Goal: Transaction & Acquisition: Purchase product/service

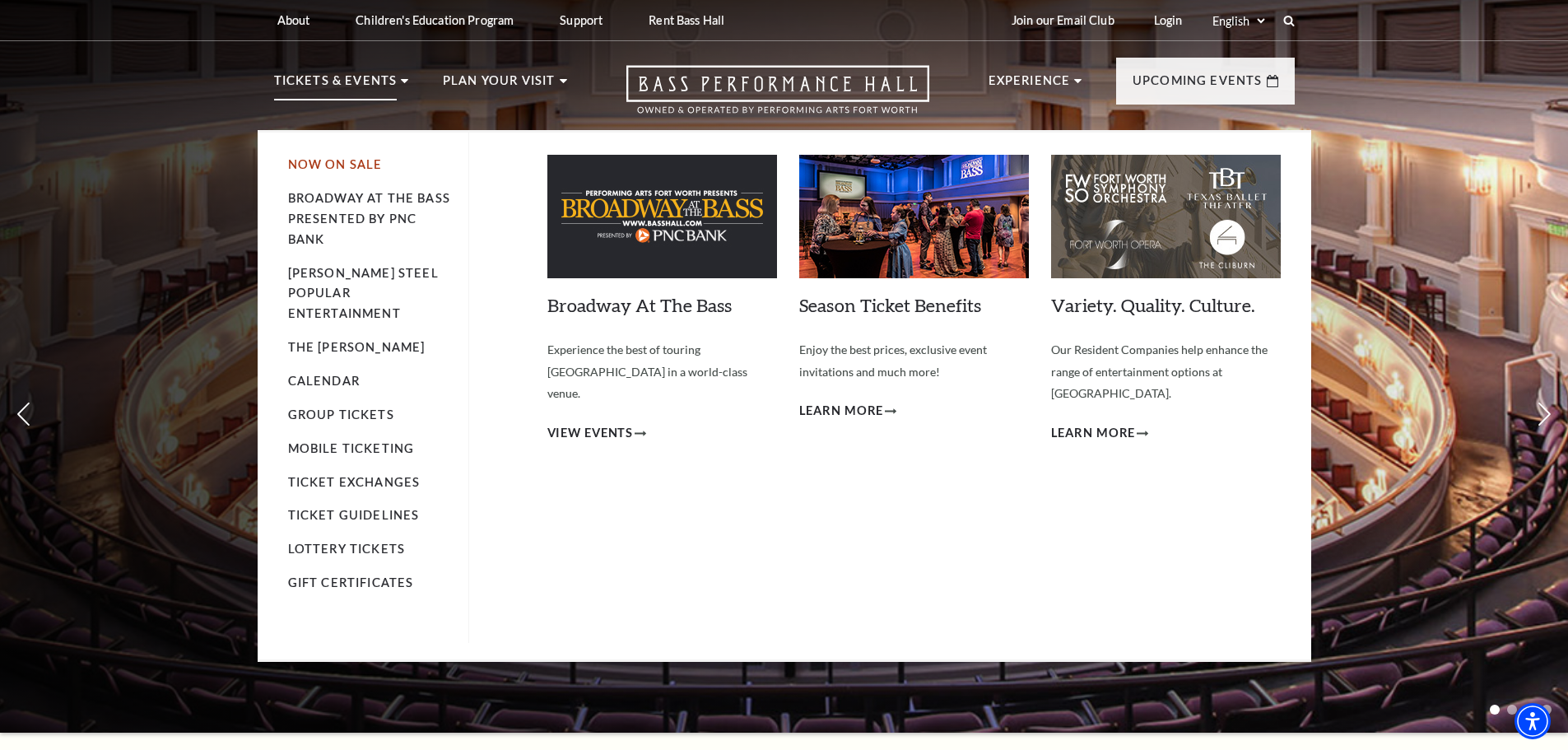
click at [347, 161] on link "Now On Sale" at bounding box center [335, 164] width 95 height 14
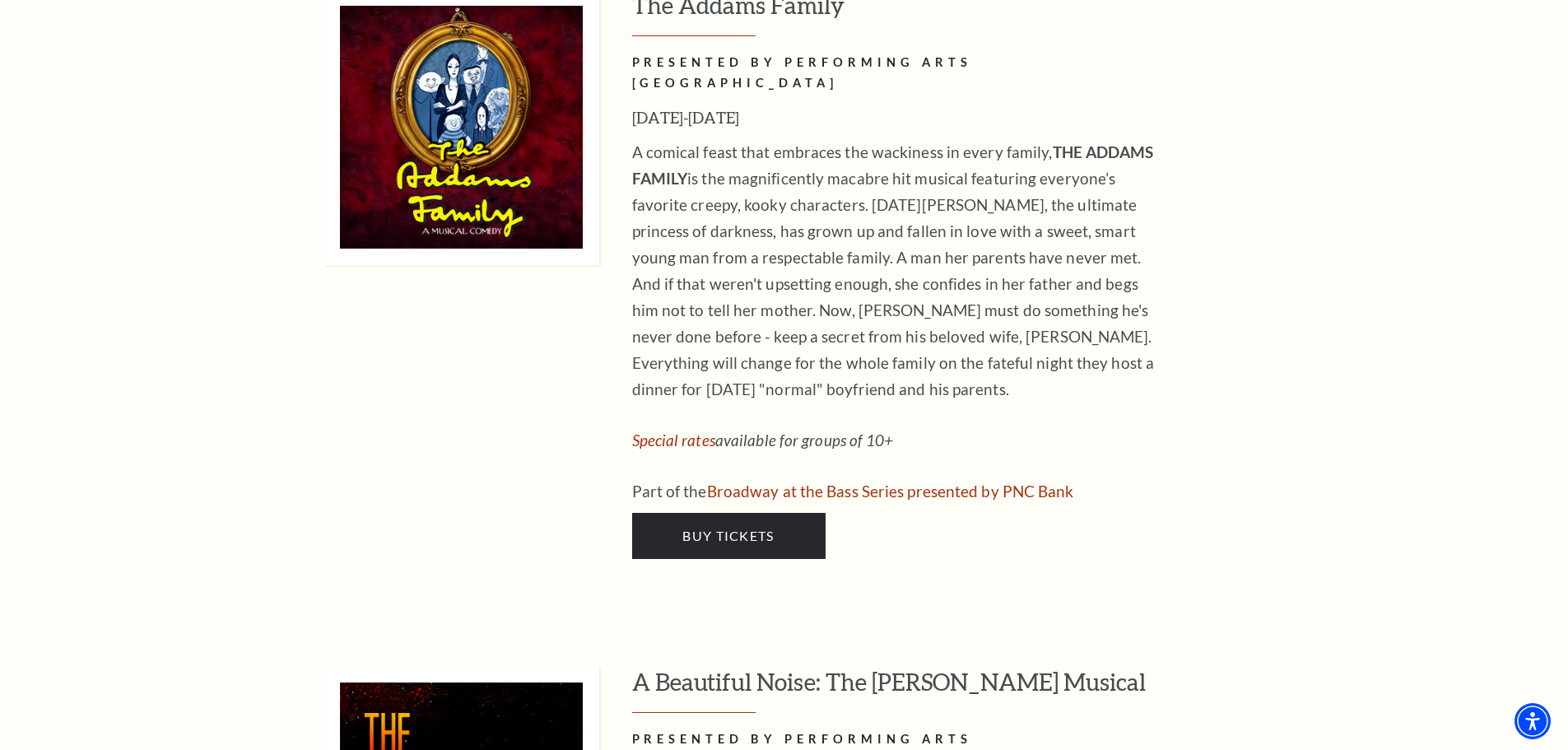
scroll to position [2531, 0]
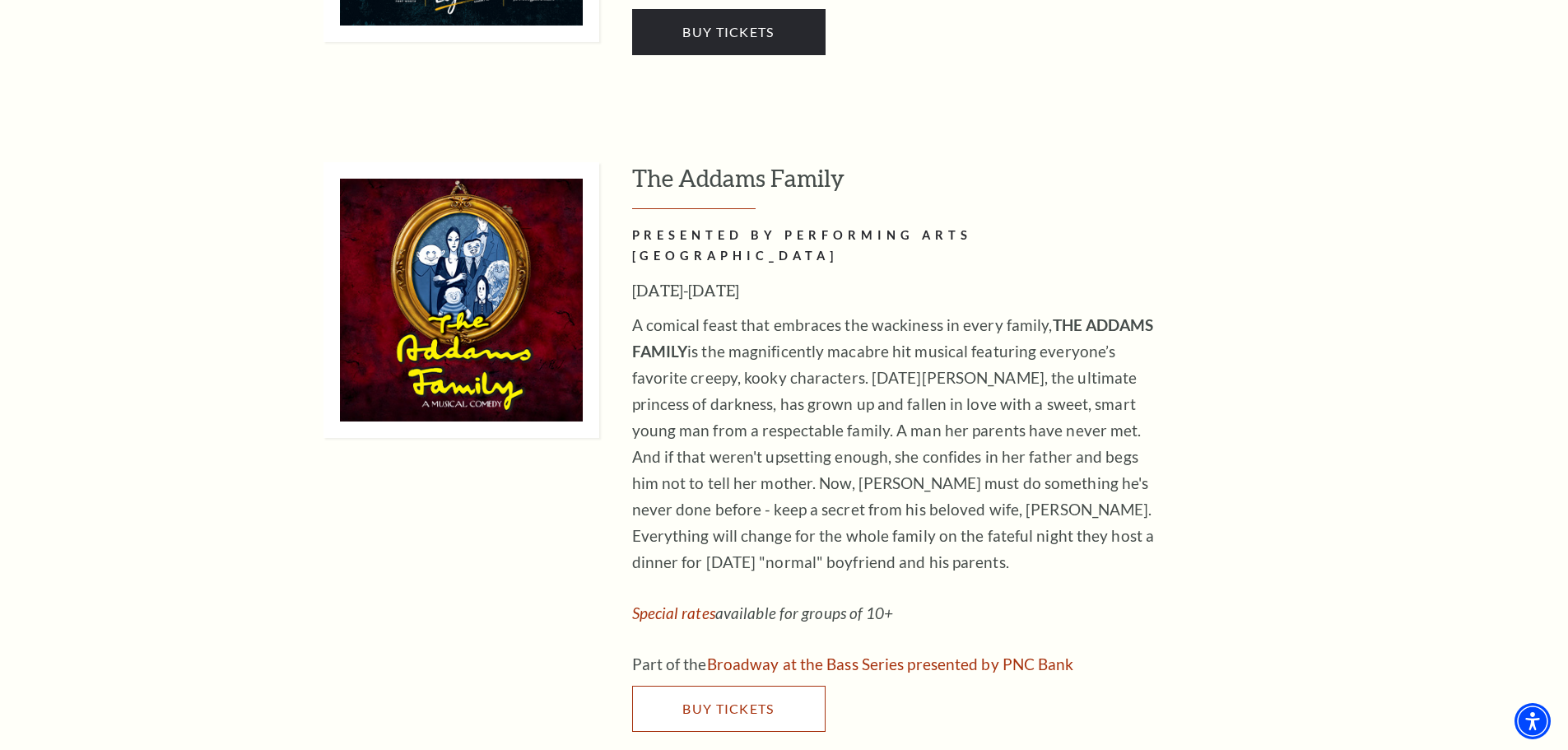
click at [731, 686] on link "Buy Tickets" at bounding box center [729, 708] width 193 height 46
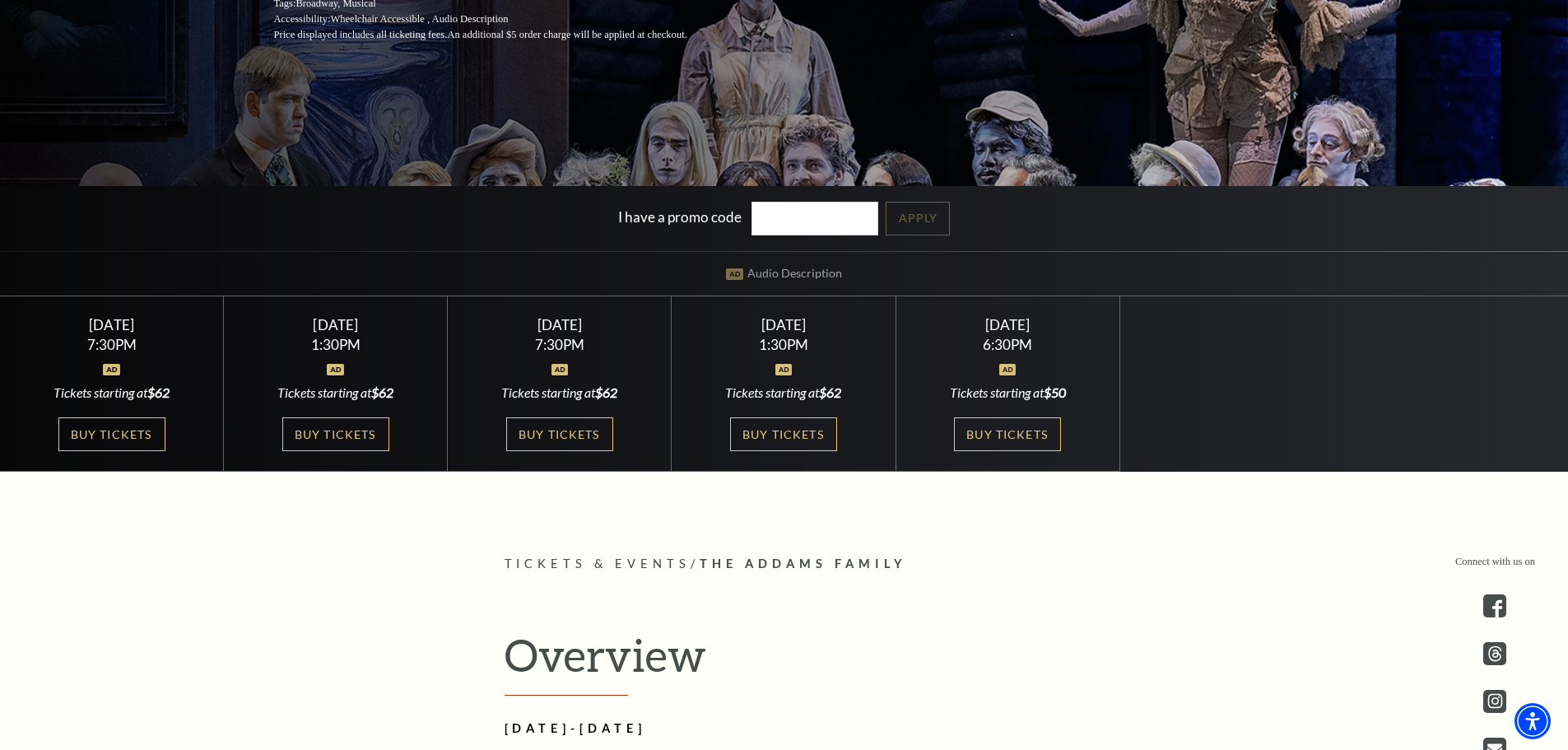
scroll to position [432, 0]
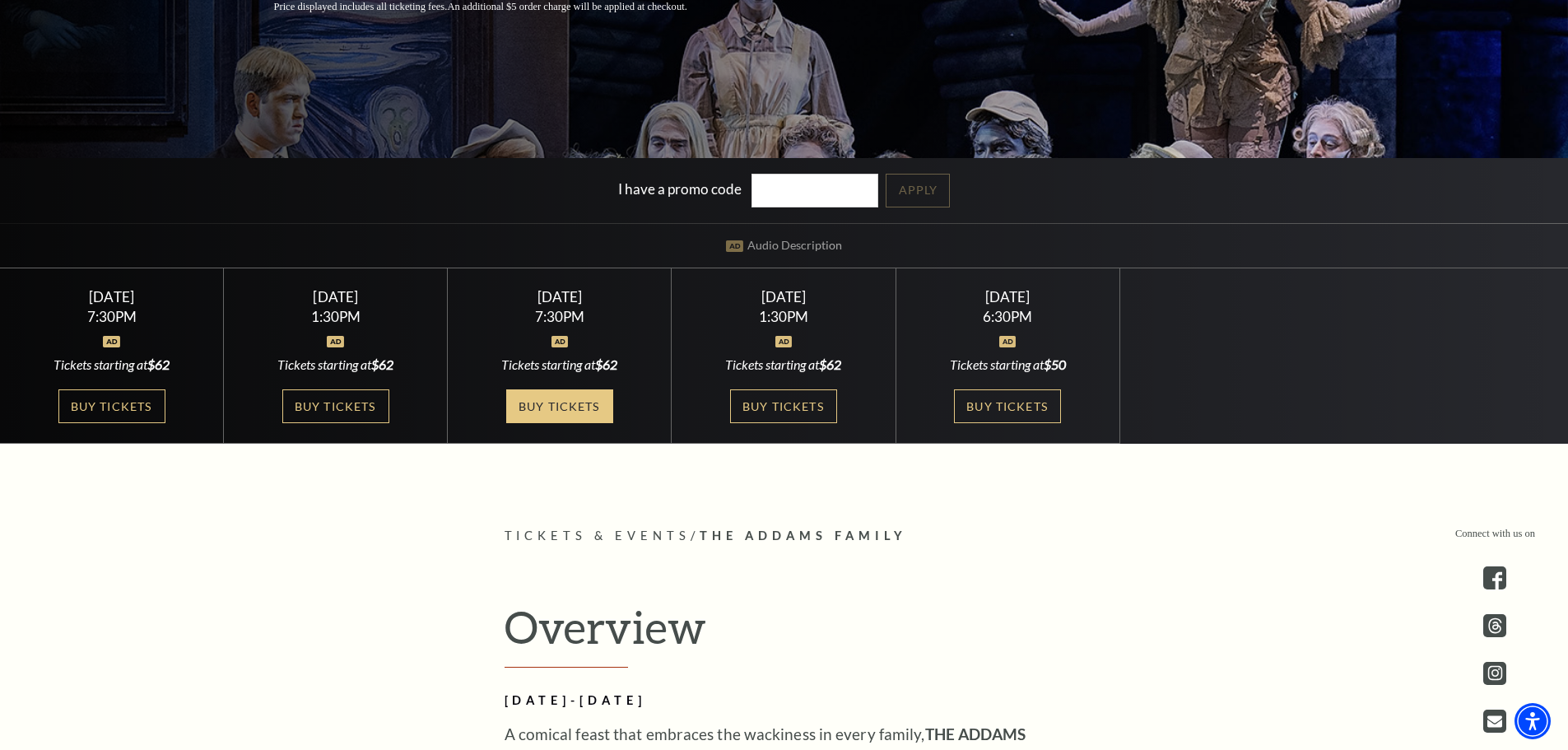
click at [553, 404] on link "Buy Tickets" at bounding box center [560, 406] width 107 height 34
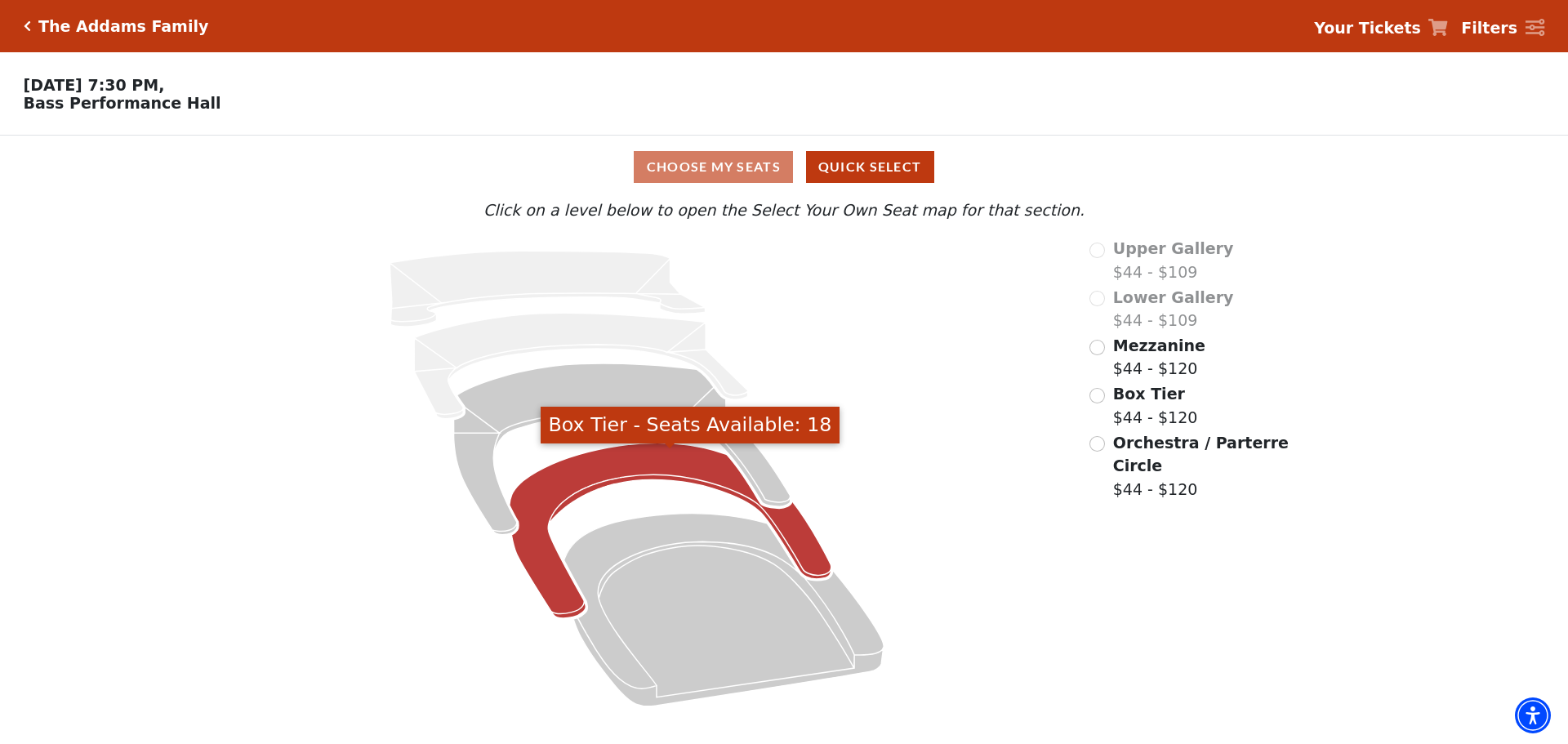
click at [546, 577] on icon "Box Tier - Seats Available: 18" at bounding box center [670, 531] width 322 height 176
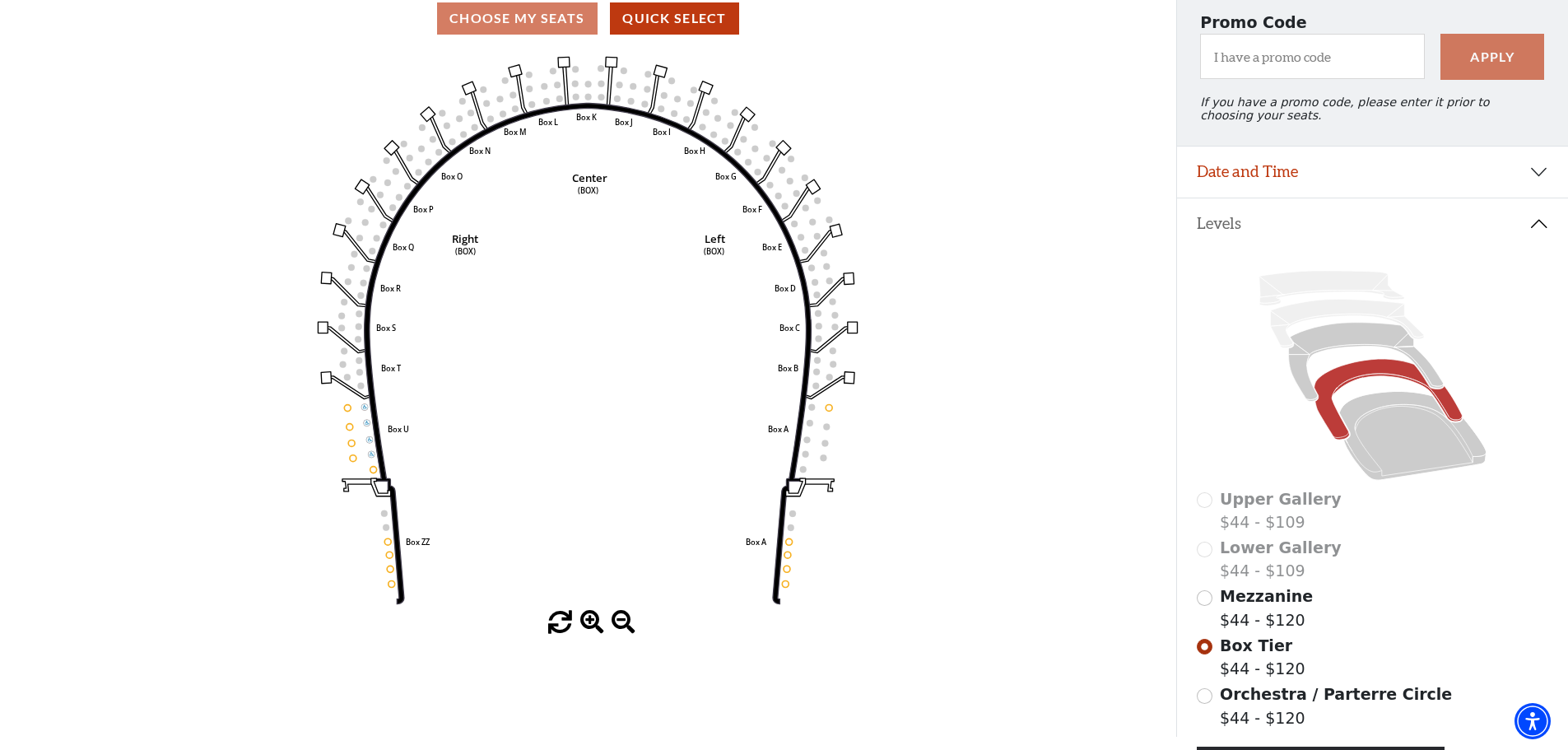
scroll to position [97, 0]
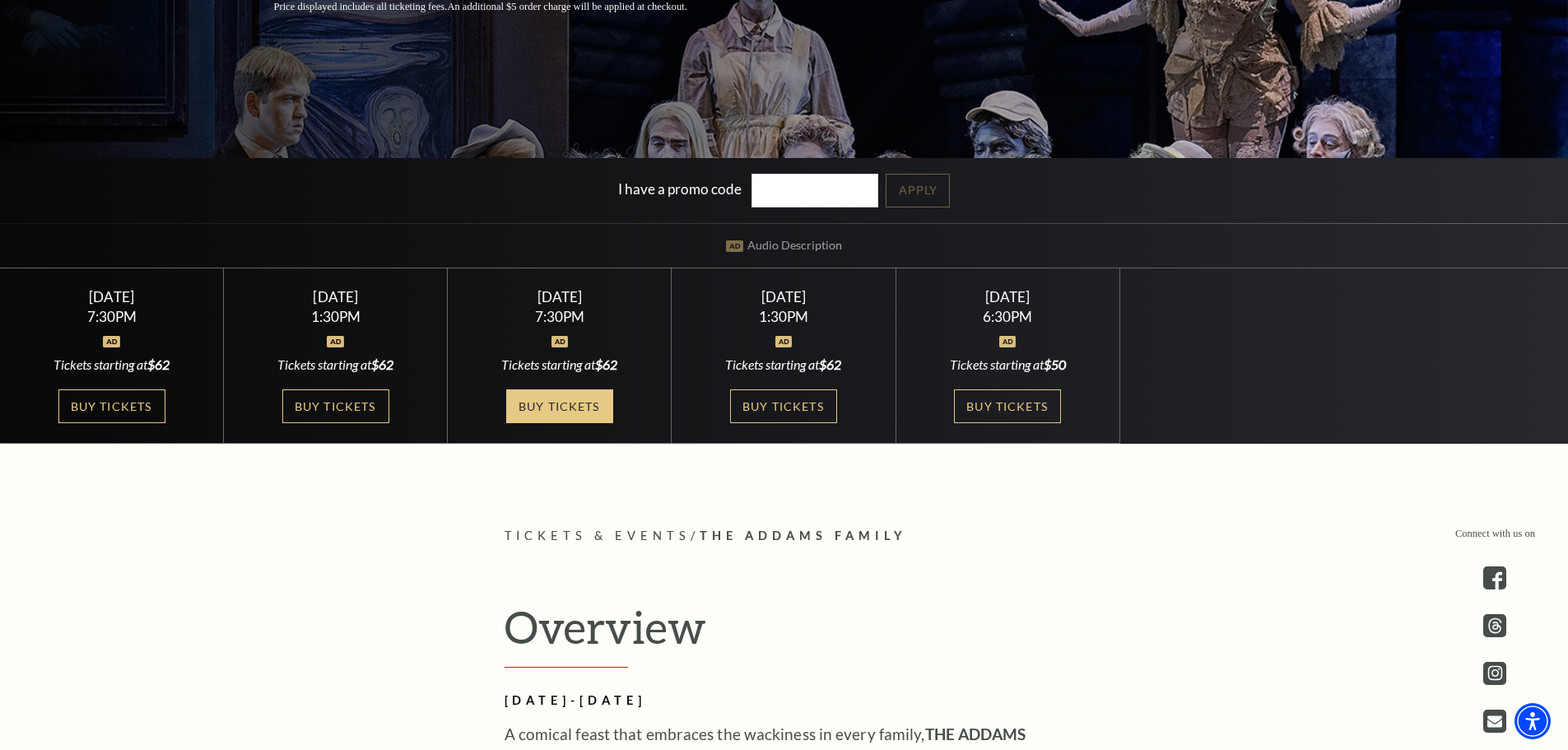
click at [585, 406] on link "Buy Tickets" at bounding box center [560, 406] width 107 height 34
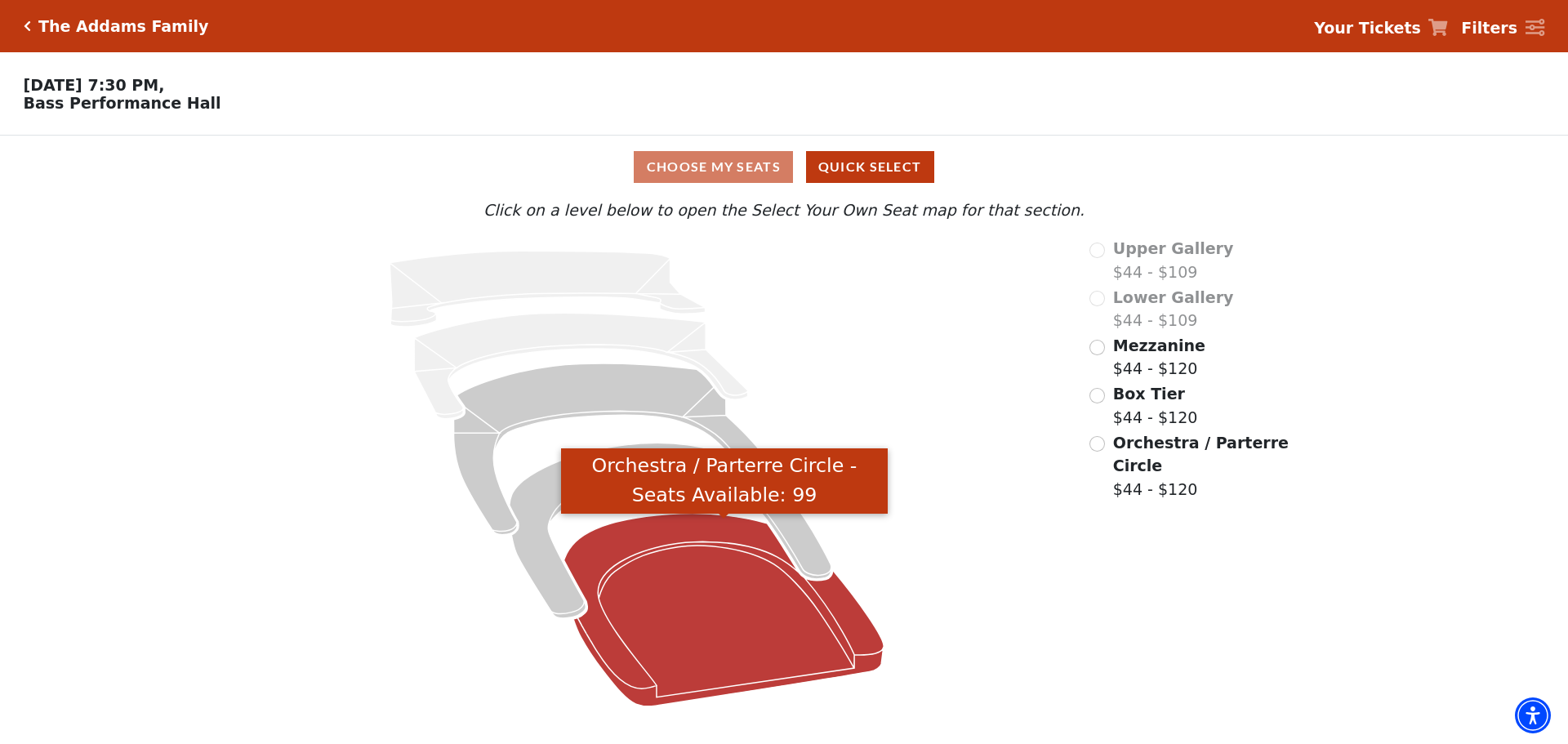
click at [748, 621] on icon "Orchestra / Parterre Circle - Seats Available: 99" at bounding box center [724, 609] width 320 height 193
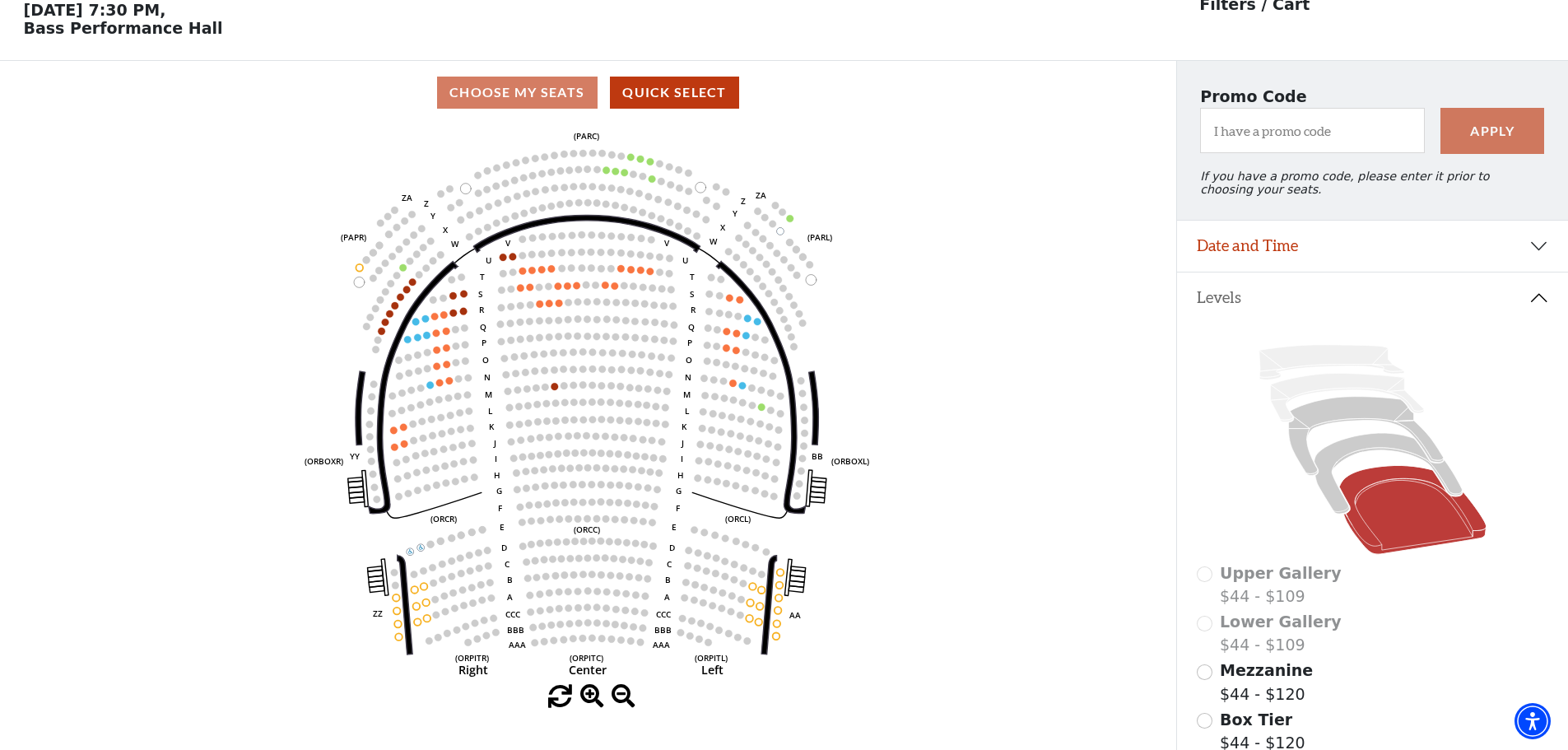
scroll to position [76, 0]
click at [1347, 460] on icon at bounding box center [1387, 473] width 148 height 81
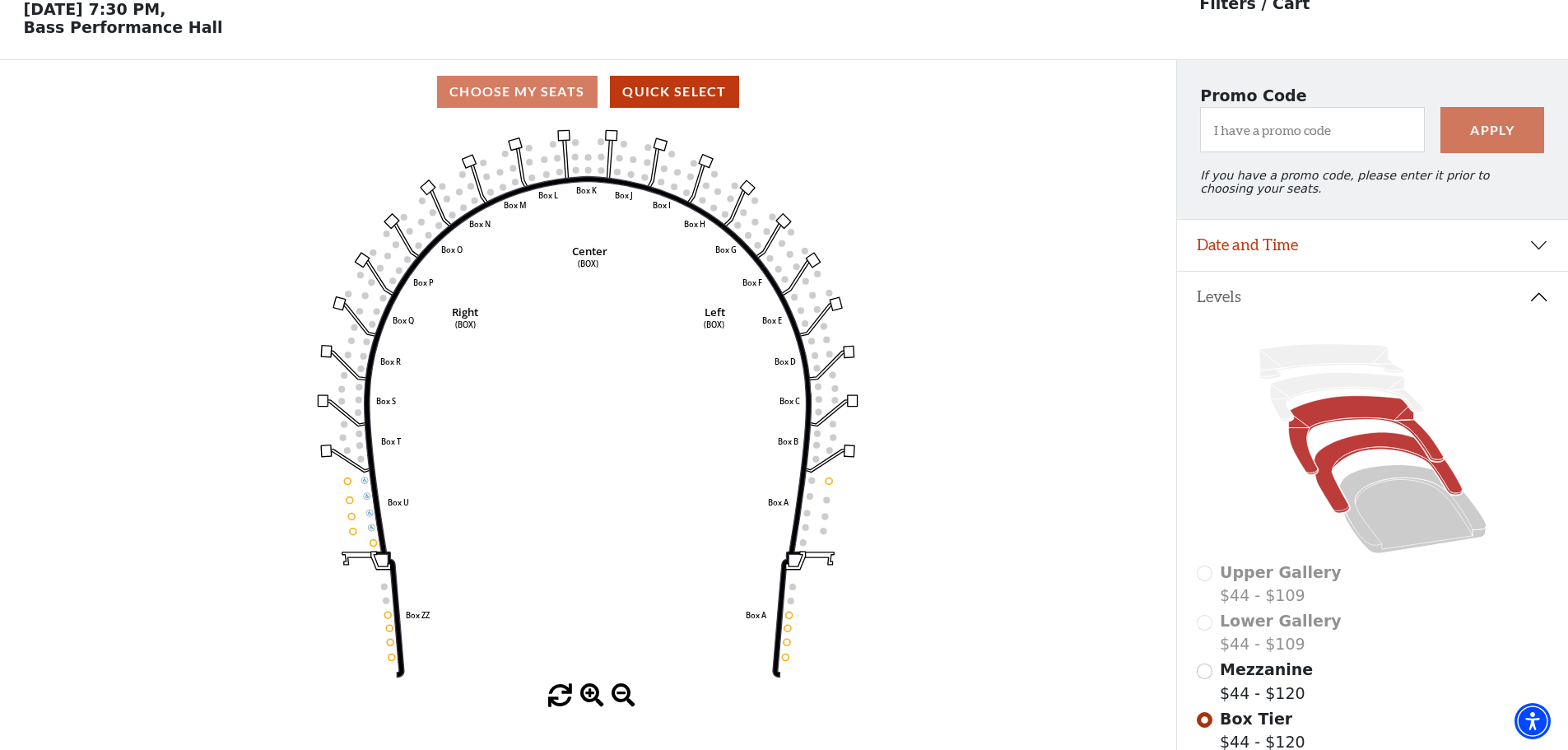
click at [1322, 428] on icon at bounding box center [1365, 435] width 154 height 79
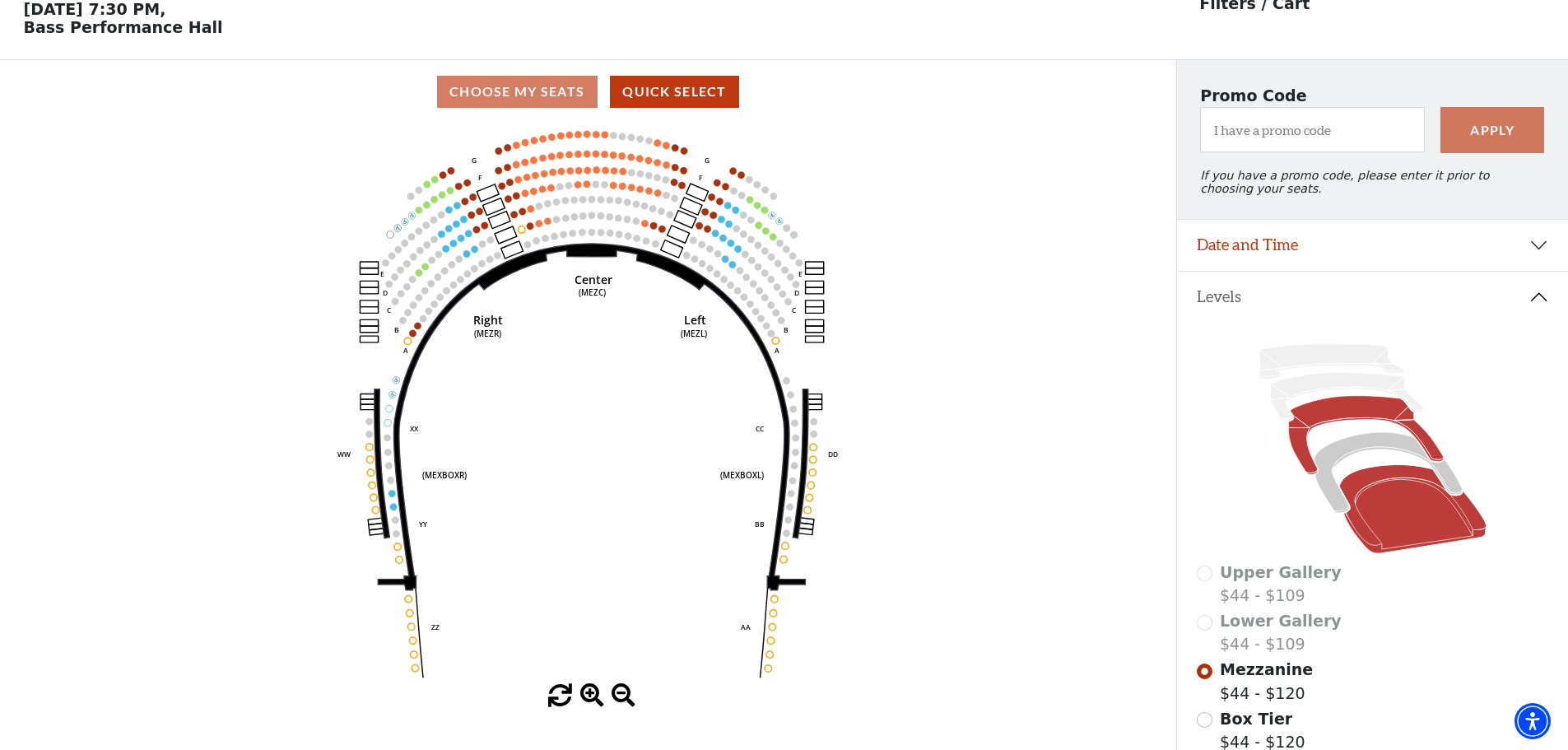
click at [1380, 499] on icon at bounding box center [1413, 509] width 148 height 89
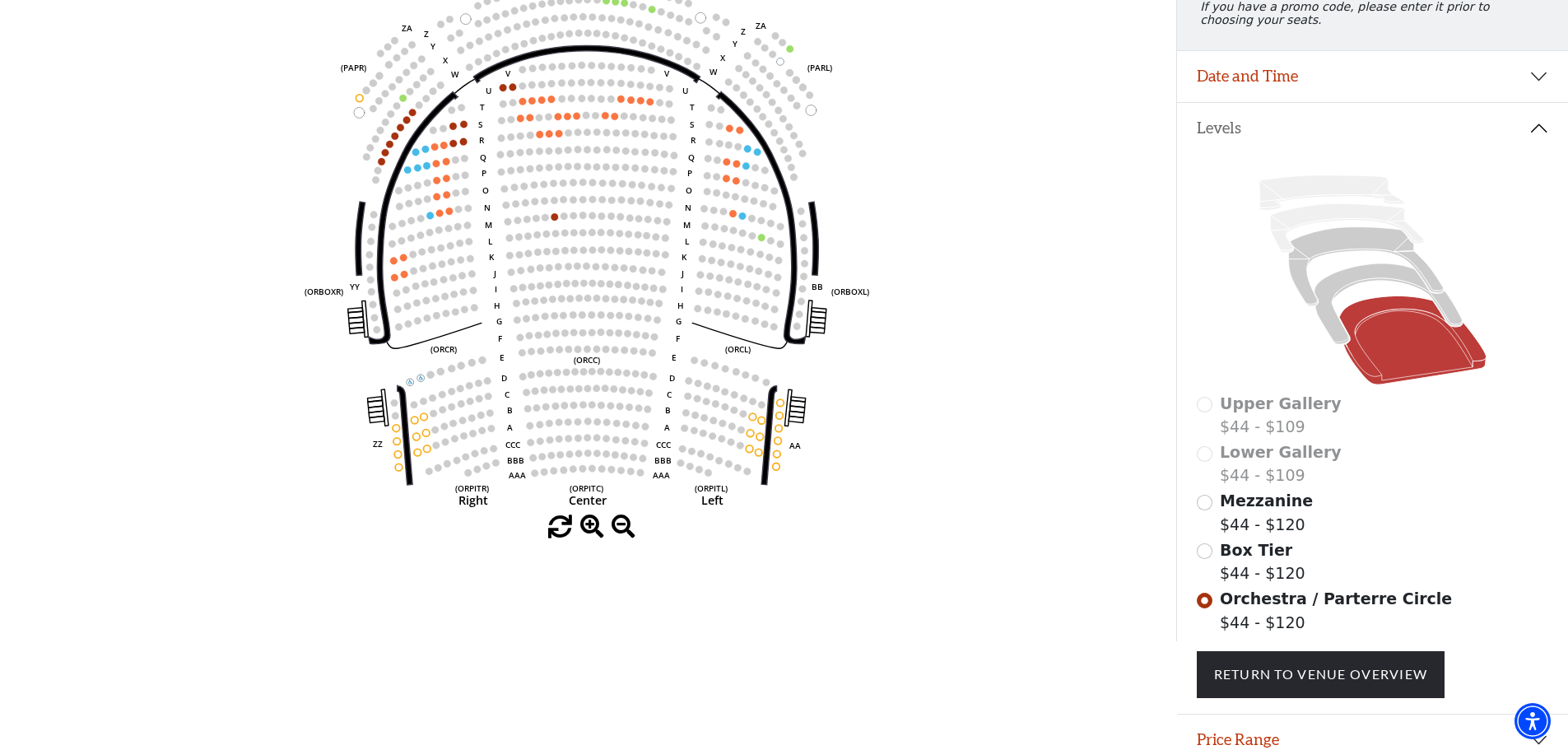
scroll to position [241, 0]
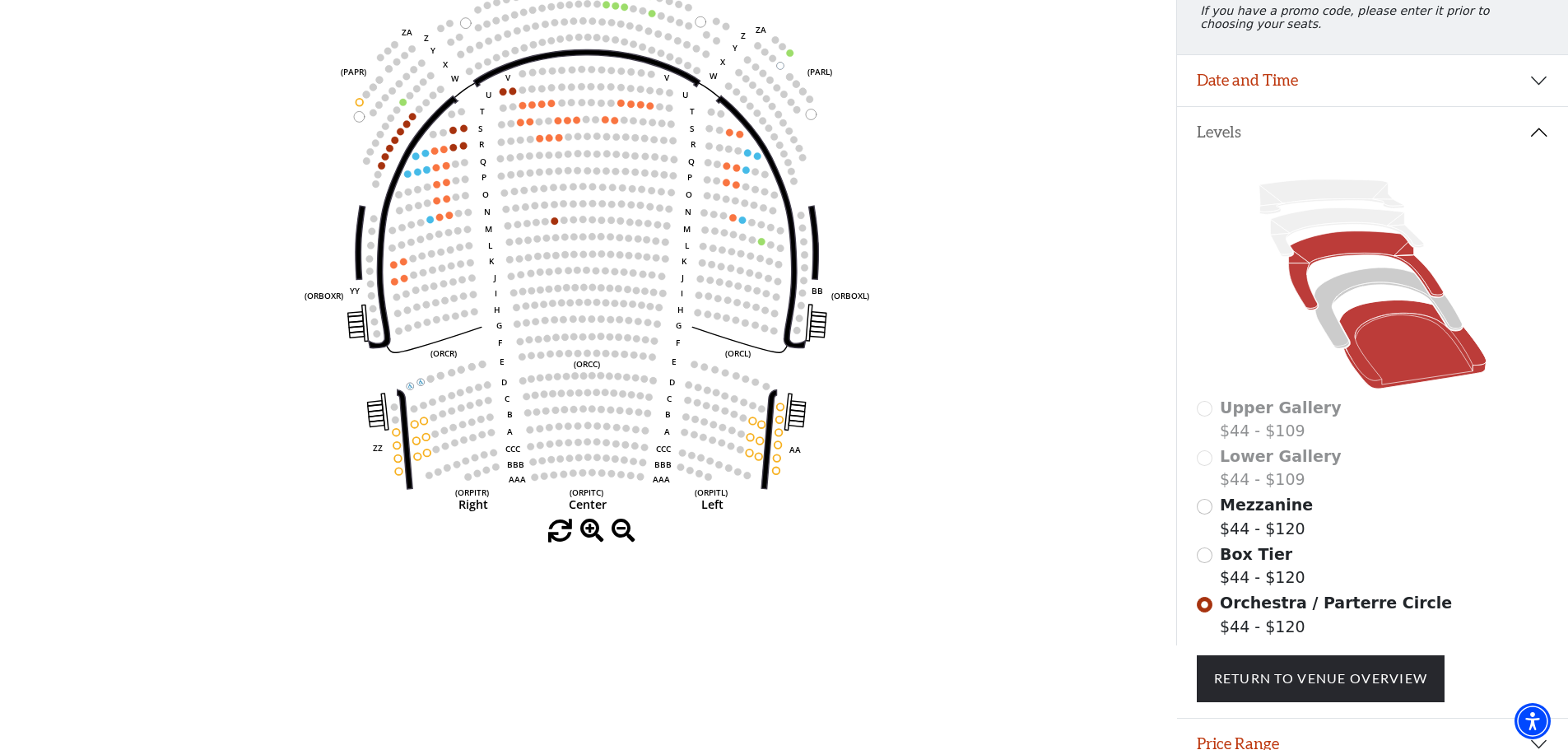
click at [1328, 255] on icon at bounding box center [1365, 271] width 154 height 79
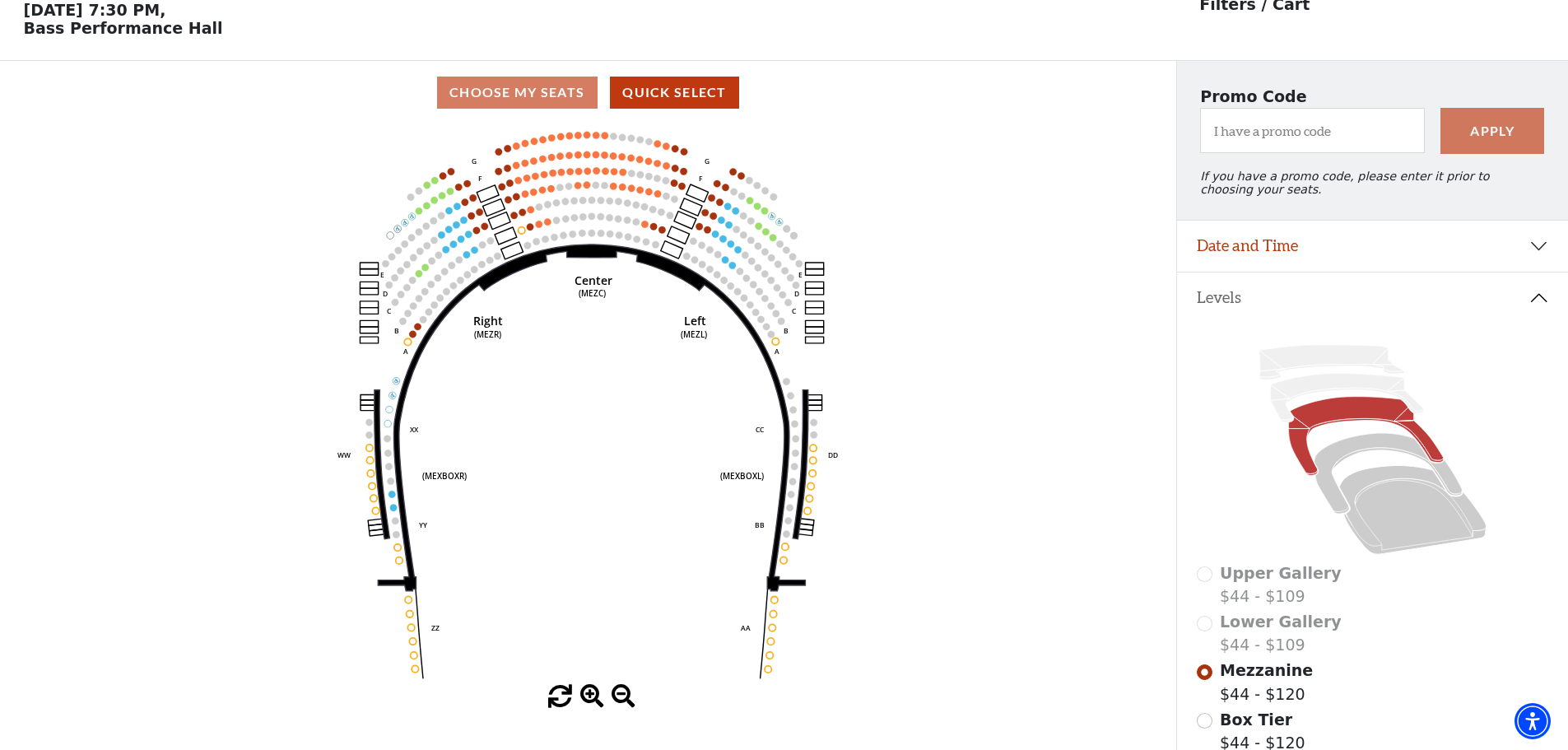
scroll to position [76, 0]
click at [1358, 451] on icon at bounding box center [1387, 473] width 148 height 81
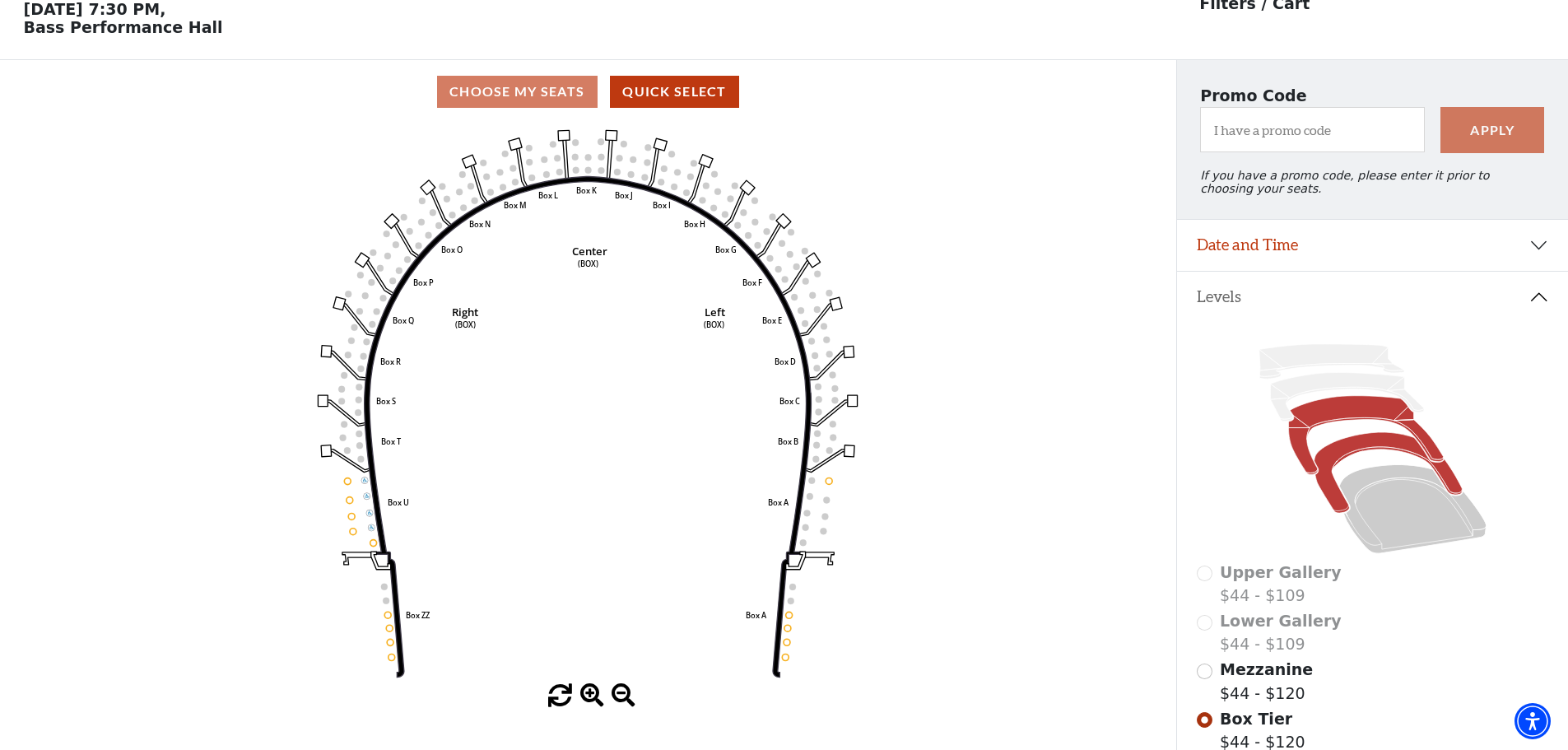
click at [1324, 420] on icon at bounding box center [1365, 435] width 154 height 79
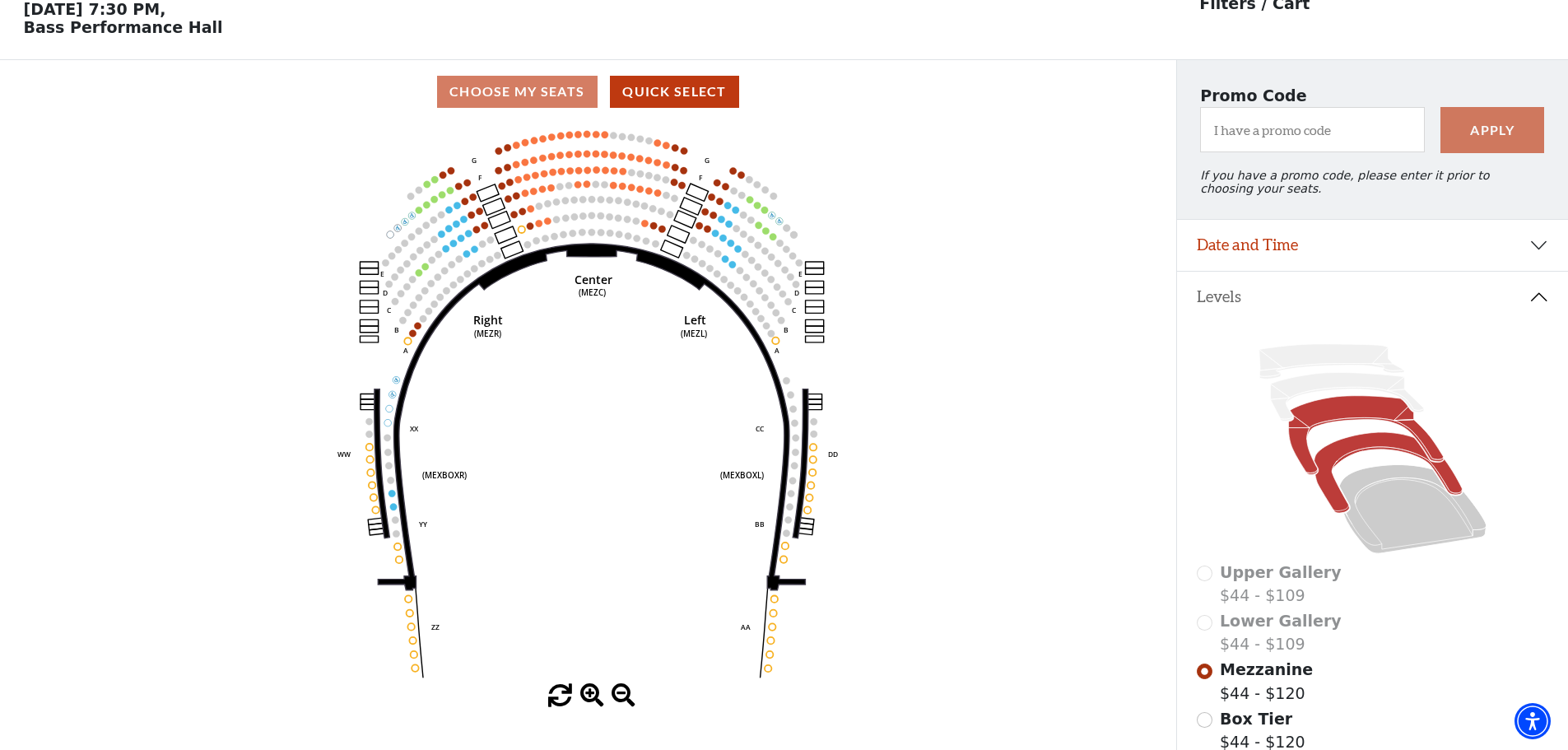
click at [1365, 453] on icon at bounding box center [1387, 473] width 148 height 81
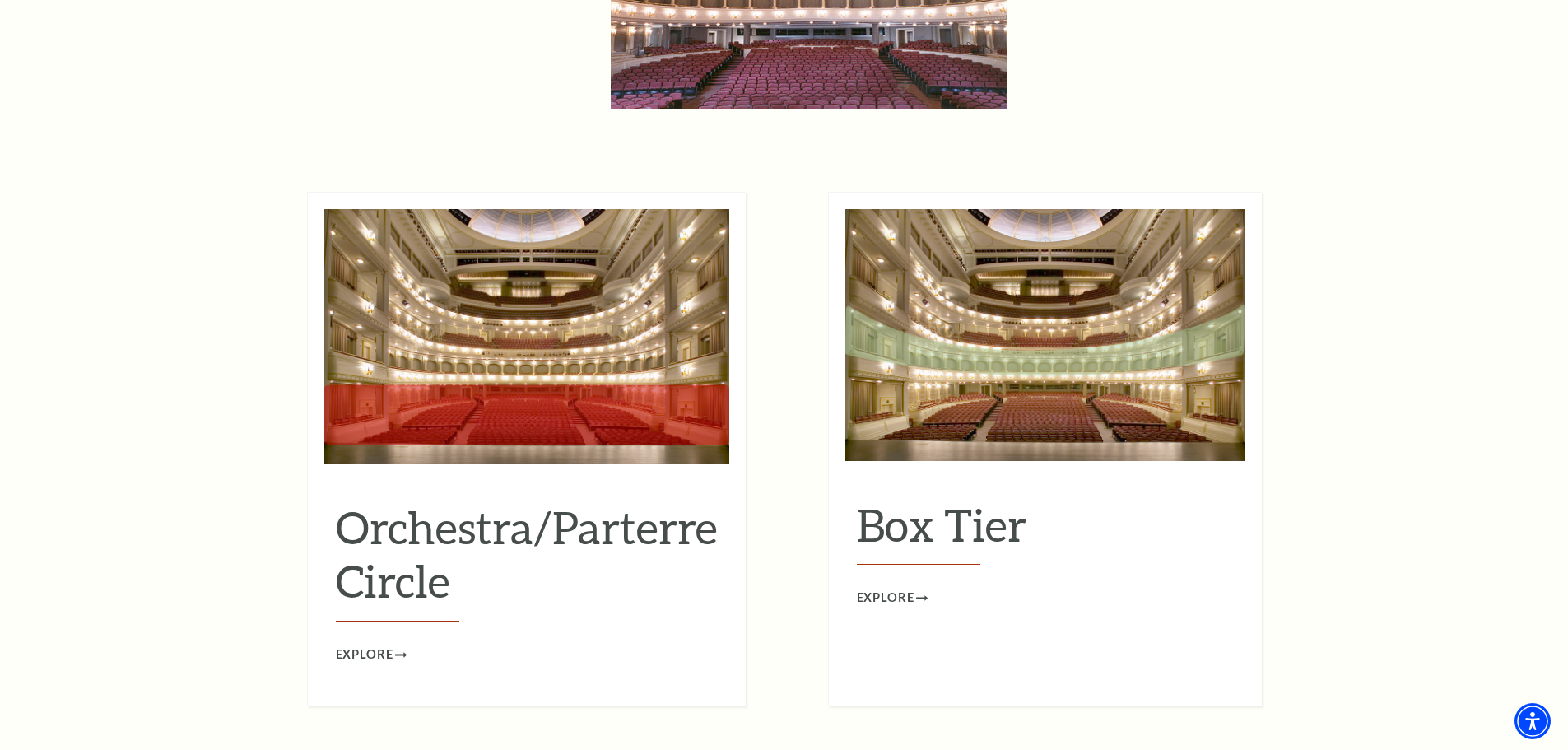
scroll to position [1564, 0]
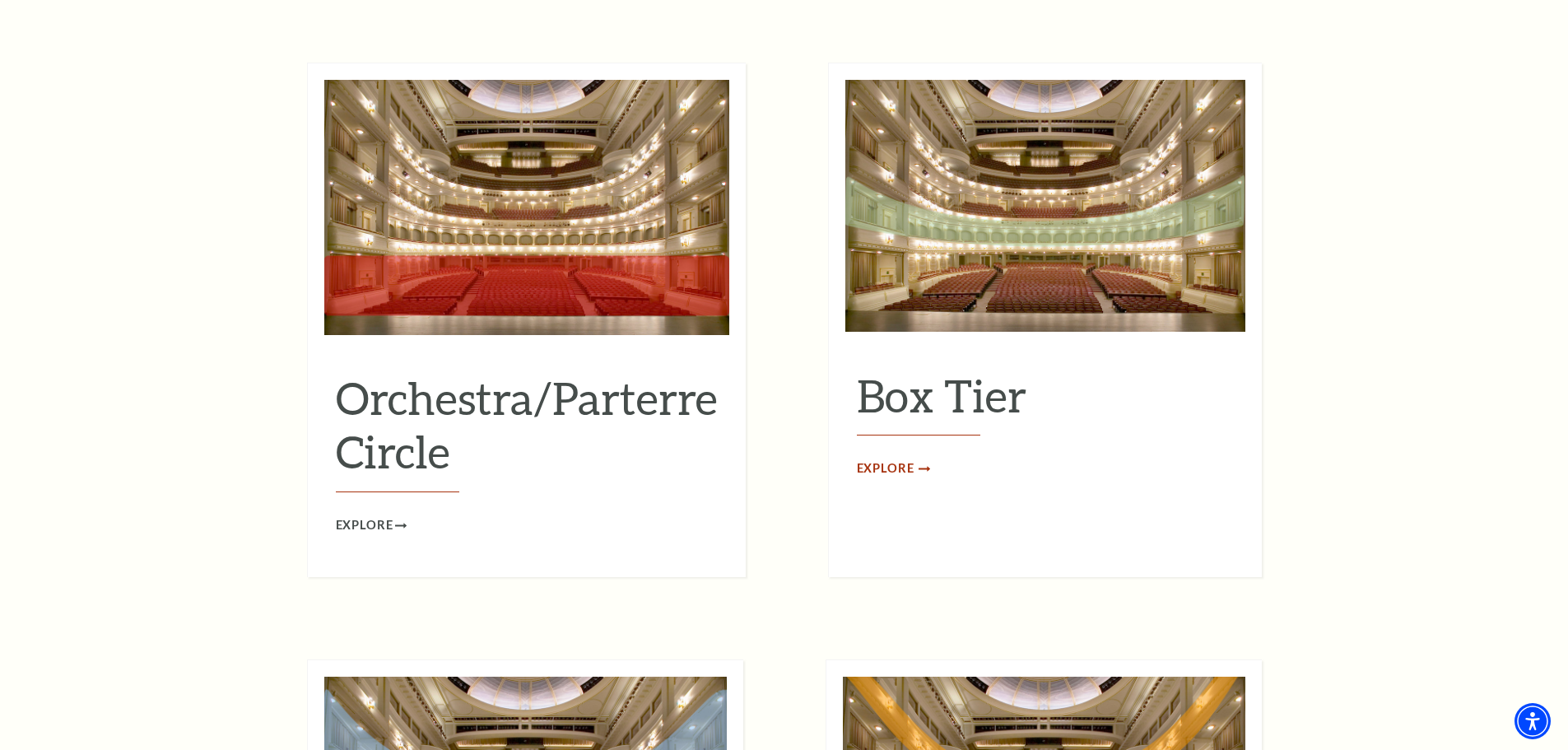
click at [892, 458] on span "Explore" at bounding box center [886, 468] width 58 height 20
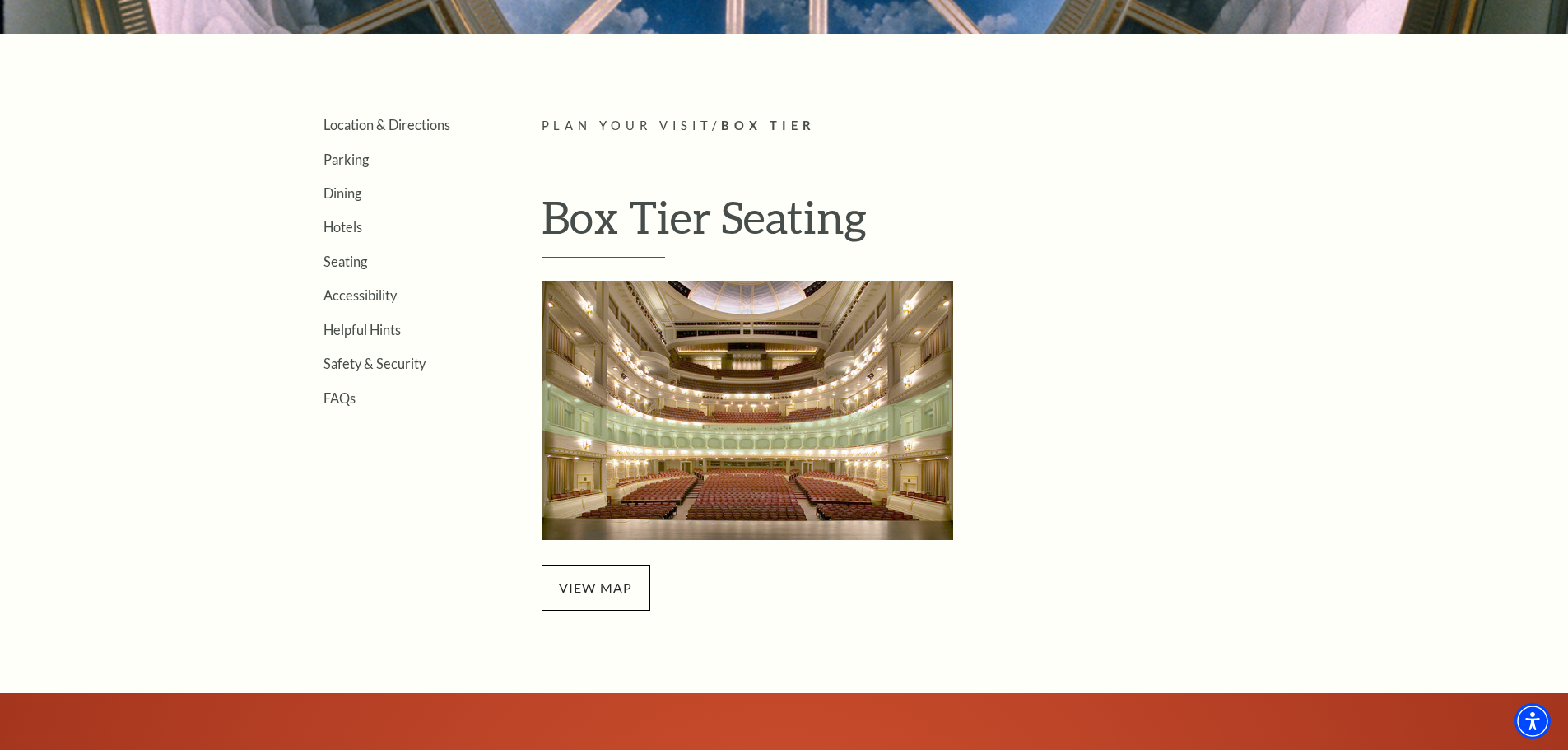
scroll to position [432, 0]
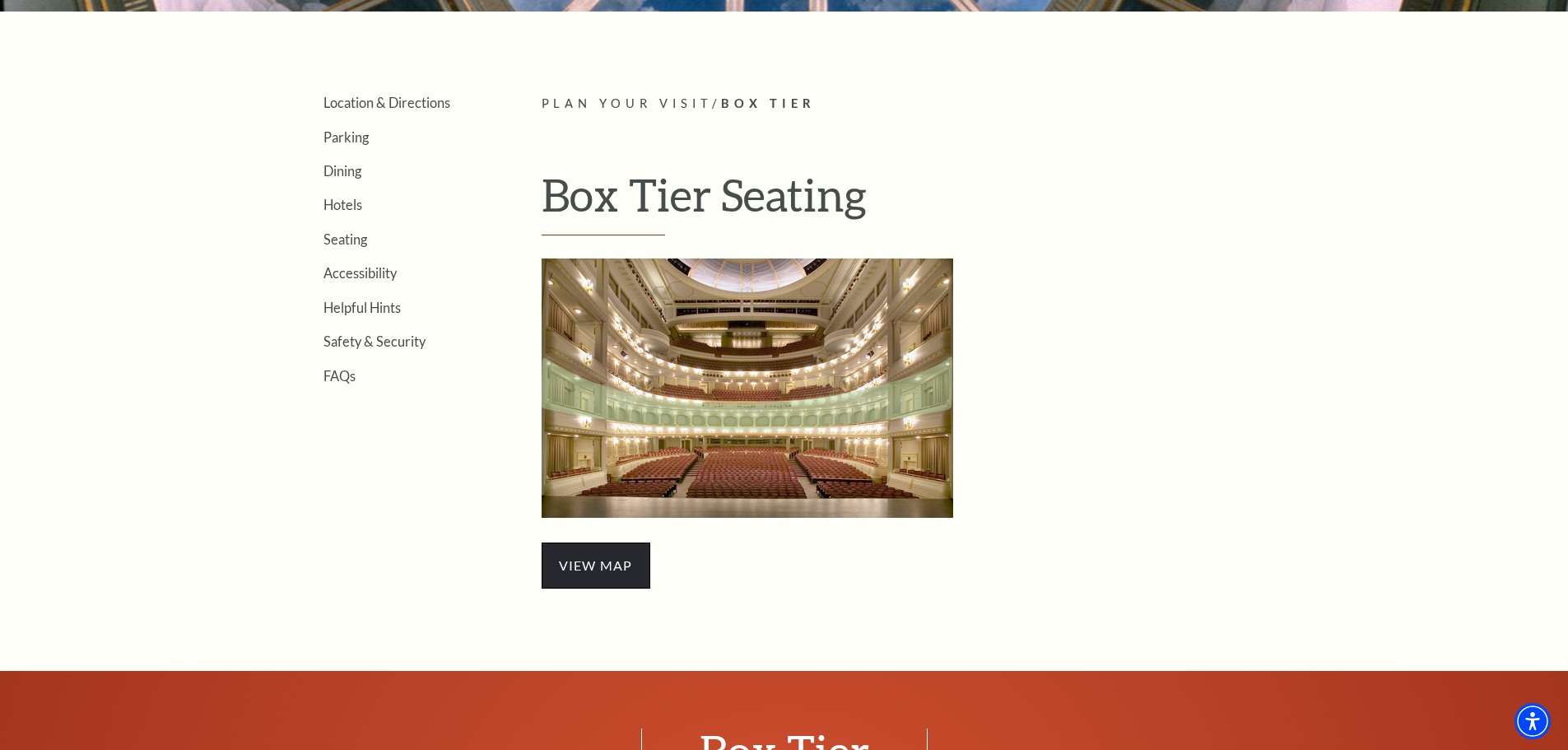
click at [589, 561] on span "view map" at bounding box center [596, 565] width 109 height 46
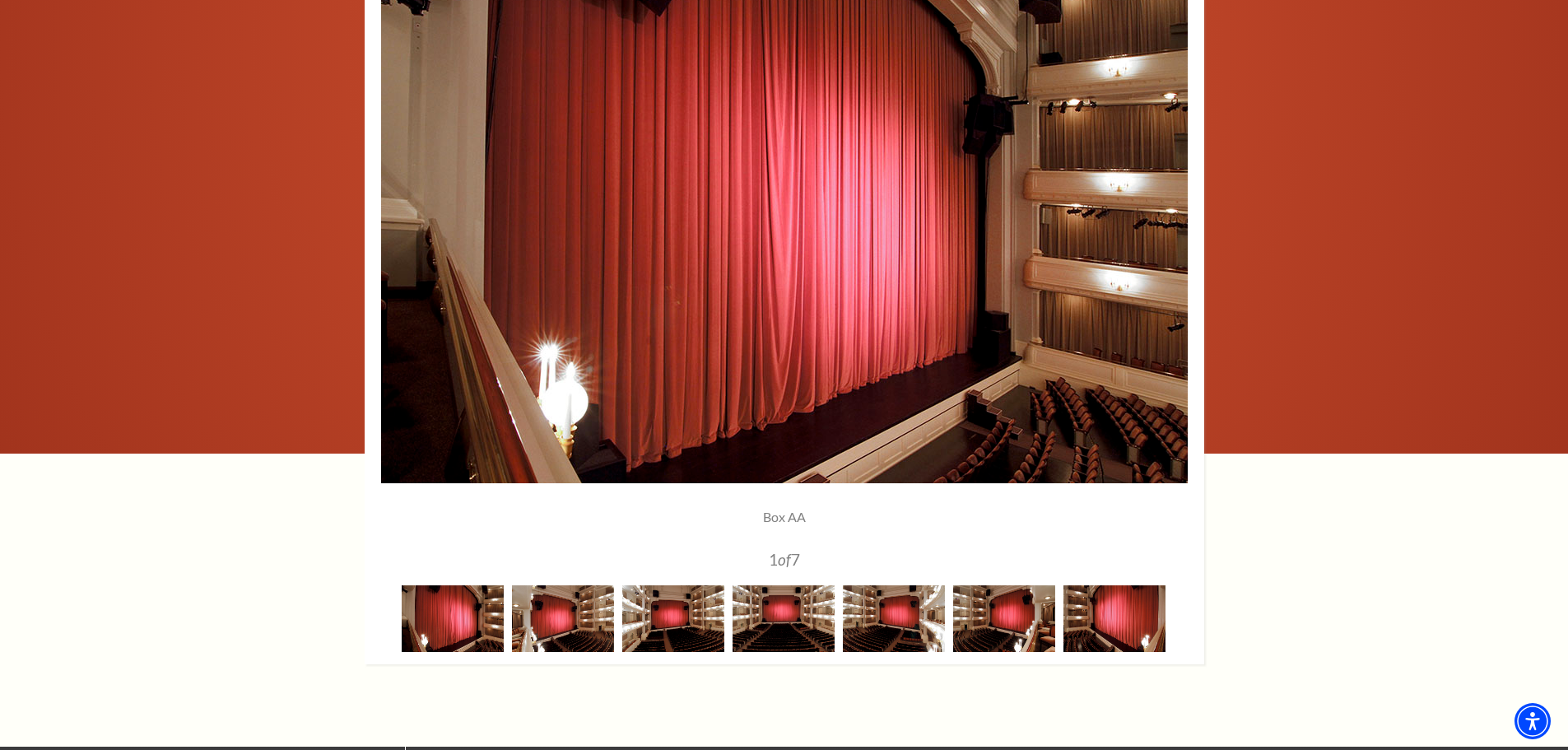
scroll to position [1173, 0]
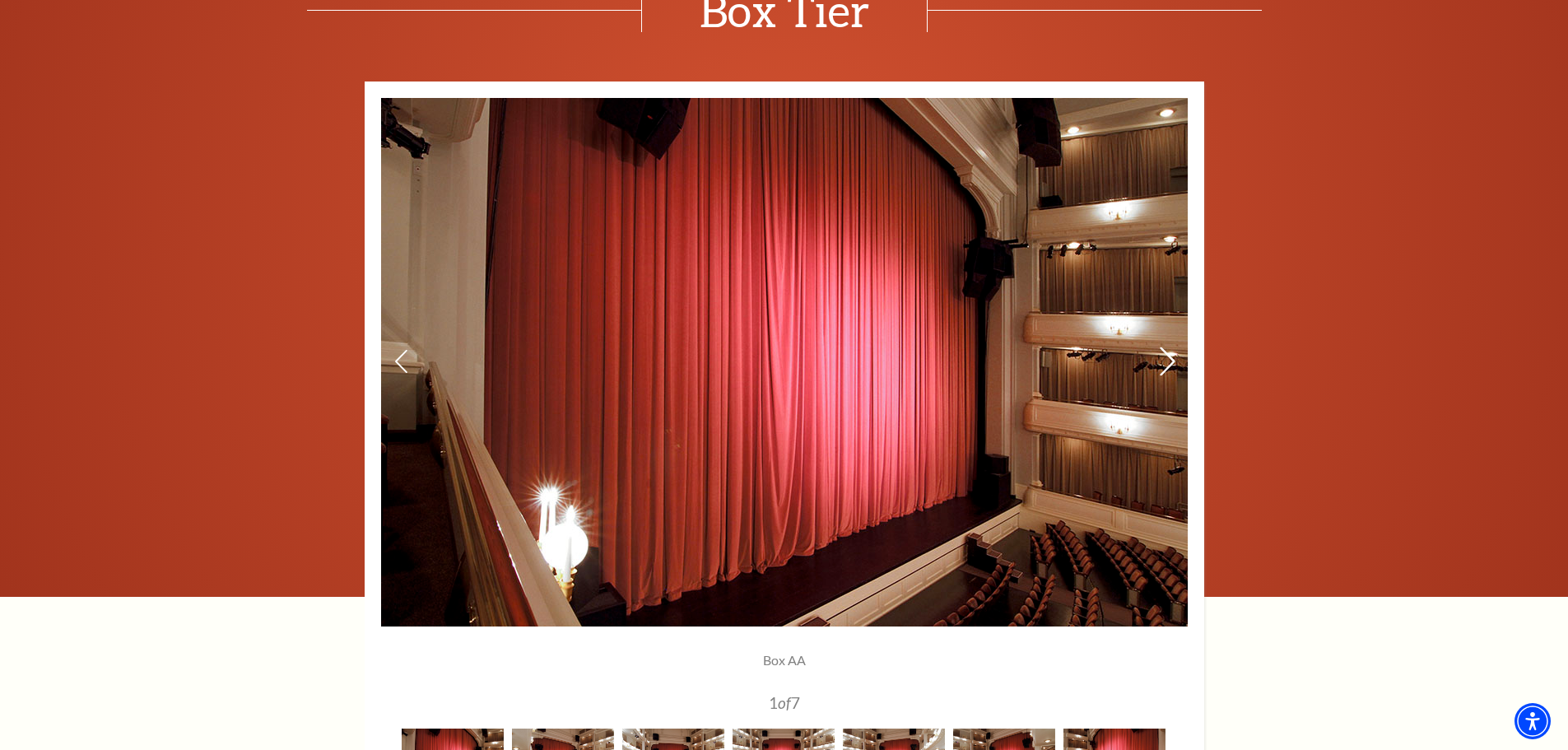
click at [1161, 363] on icon at bounding box center [1167, 361] width 17 height 29
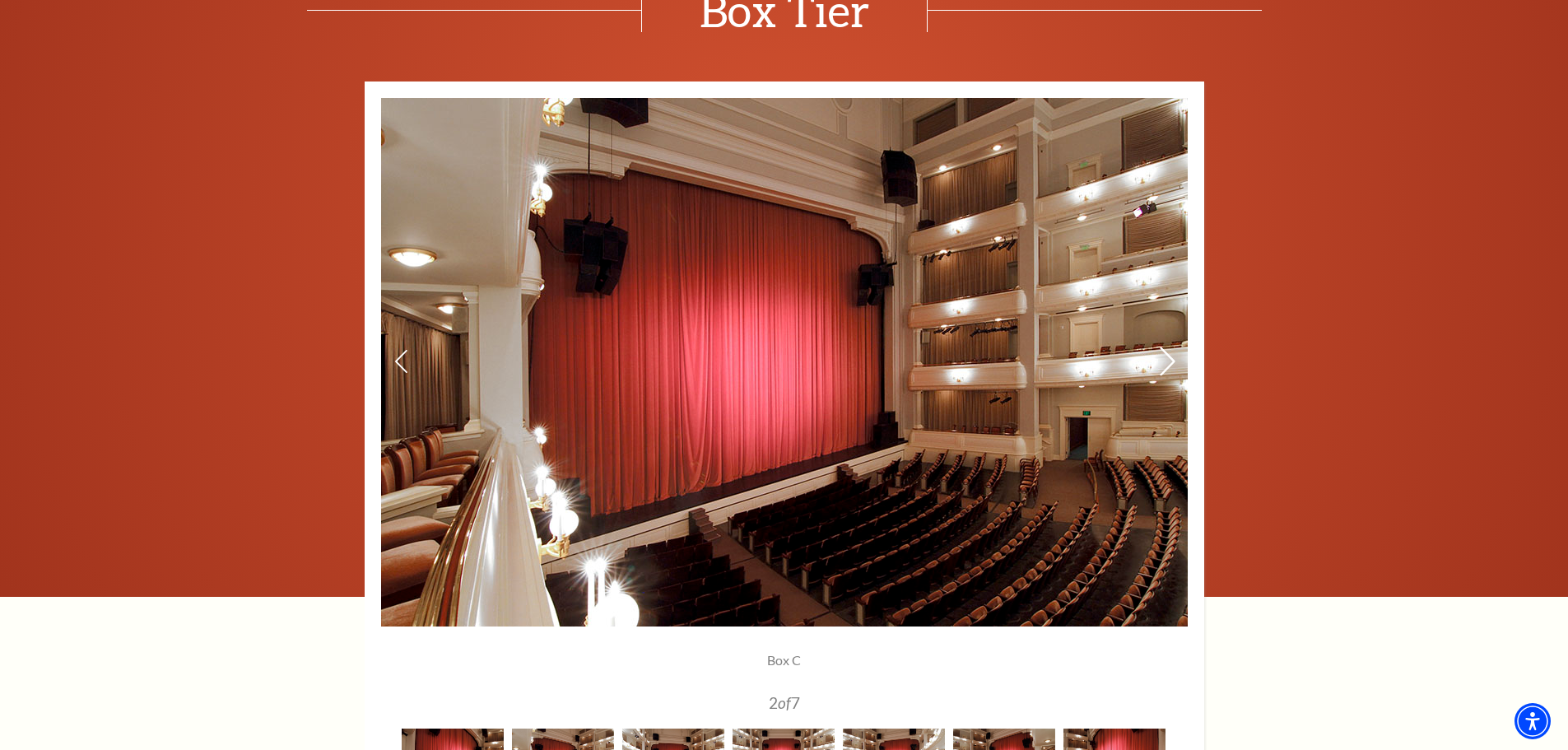
click at [1161, 363] on icon at bounding box center [1167, 361] width 17 height 29
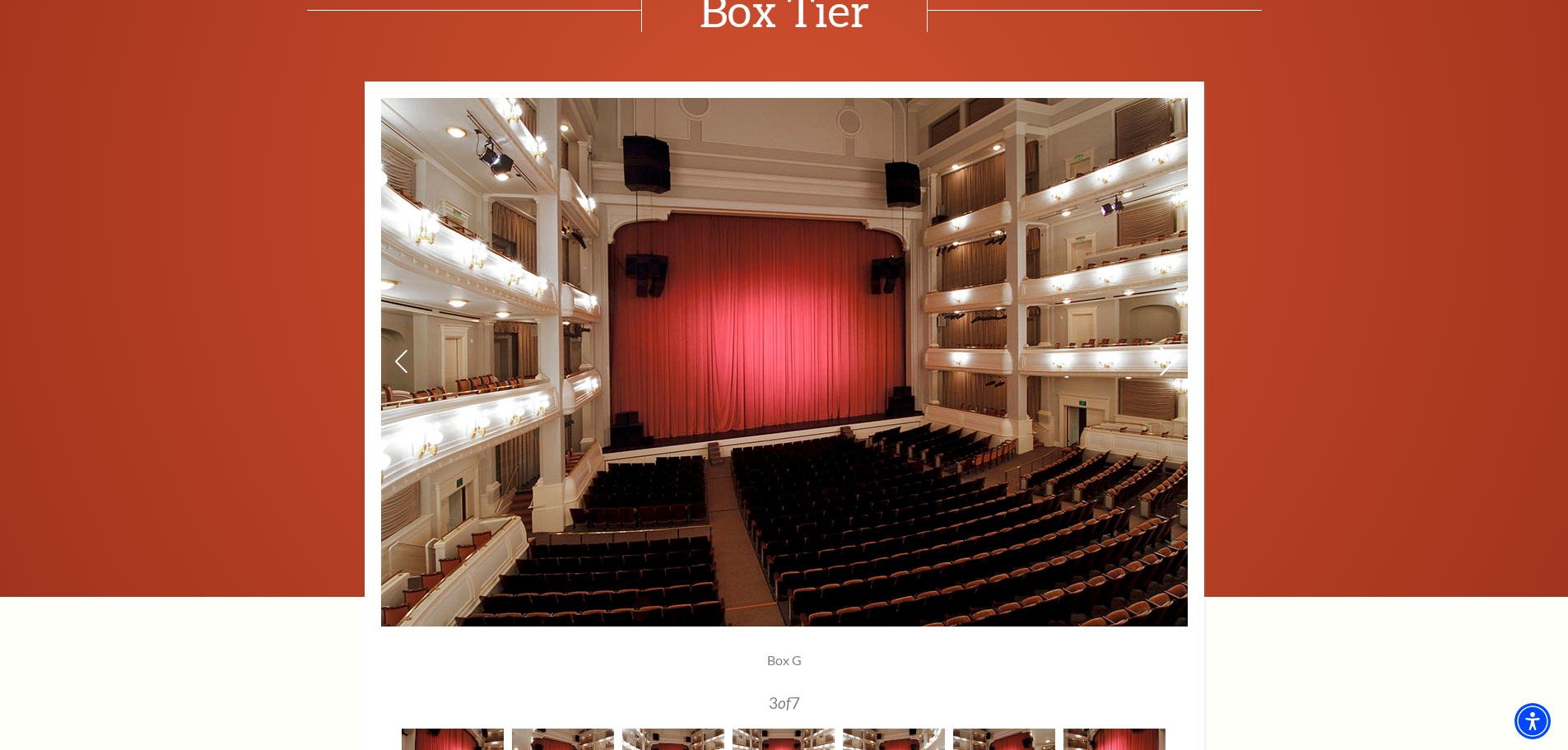
click at [1161, 363] on icon at bounding box center [1167, 361] width 17 height 29
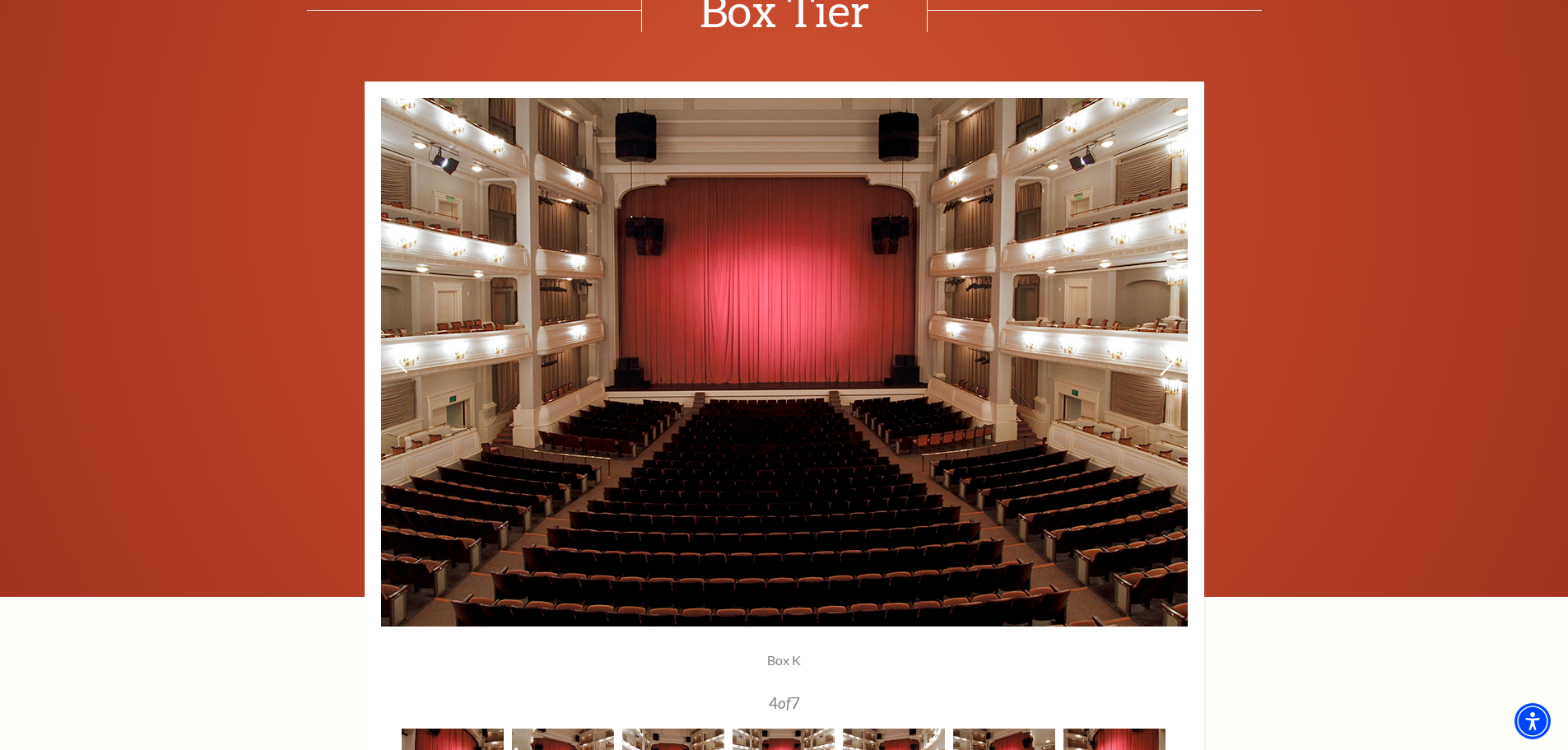
click at [1165, 366] on icon at bounding box center [1167, 361] width 17 height 29
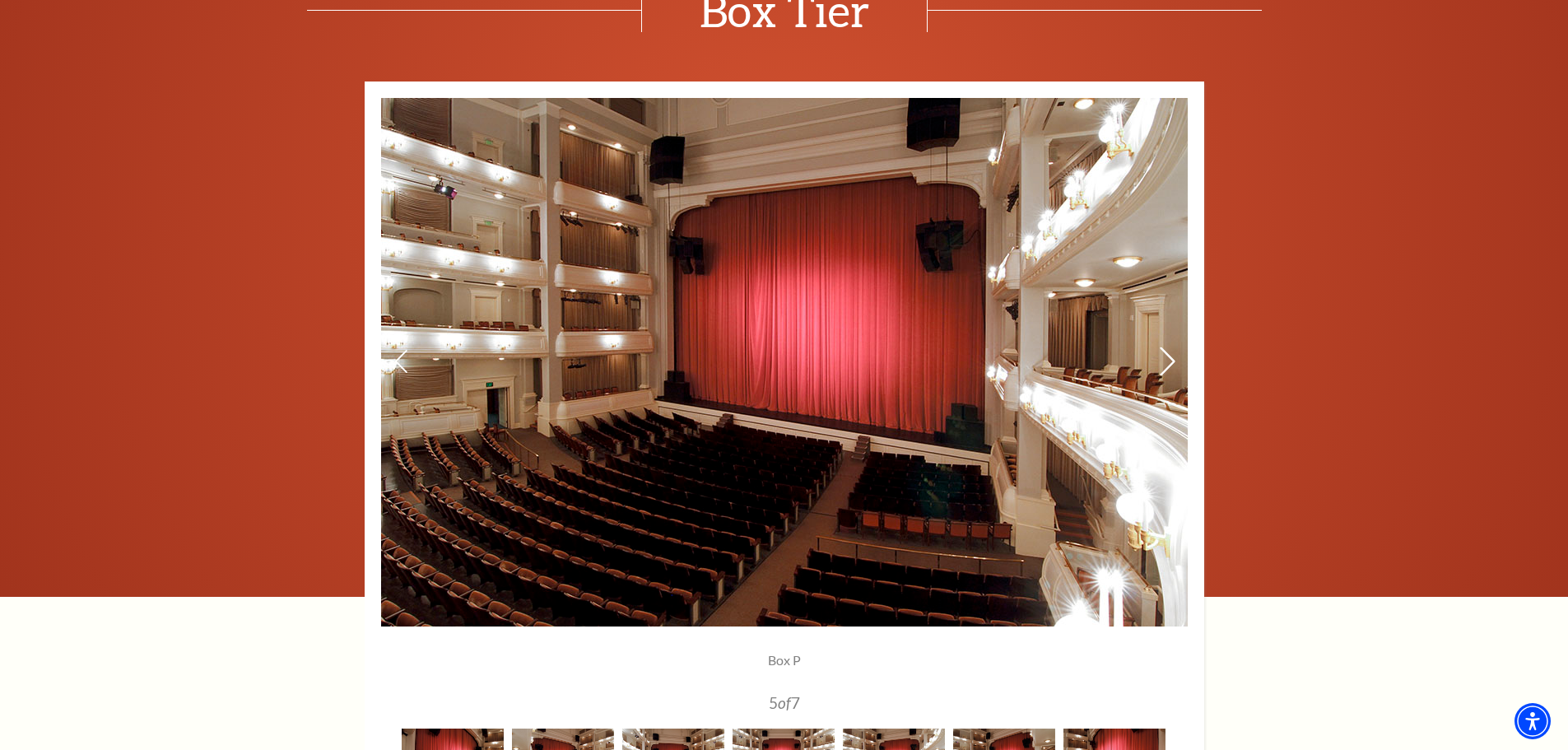
click at [1165, 366] on icon at bounding box center [1167, 361] width 17 height 29
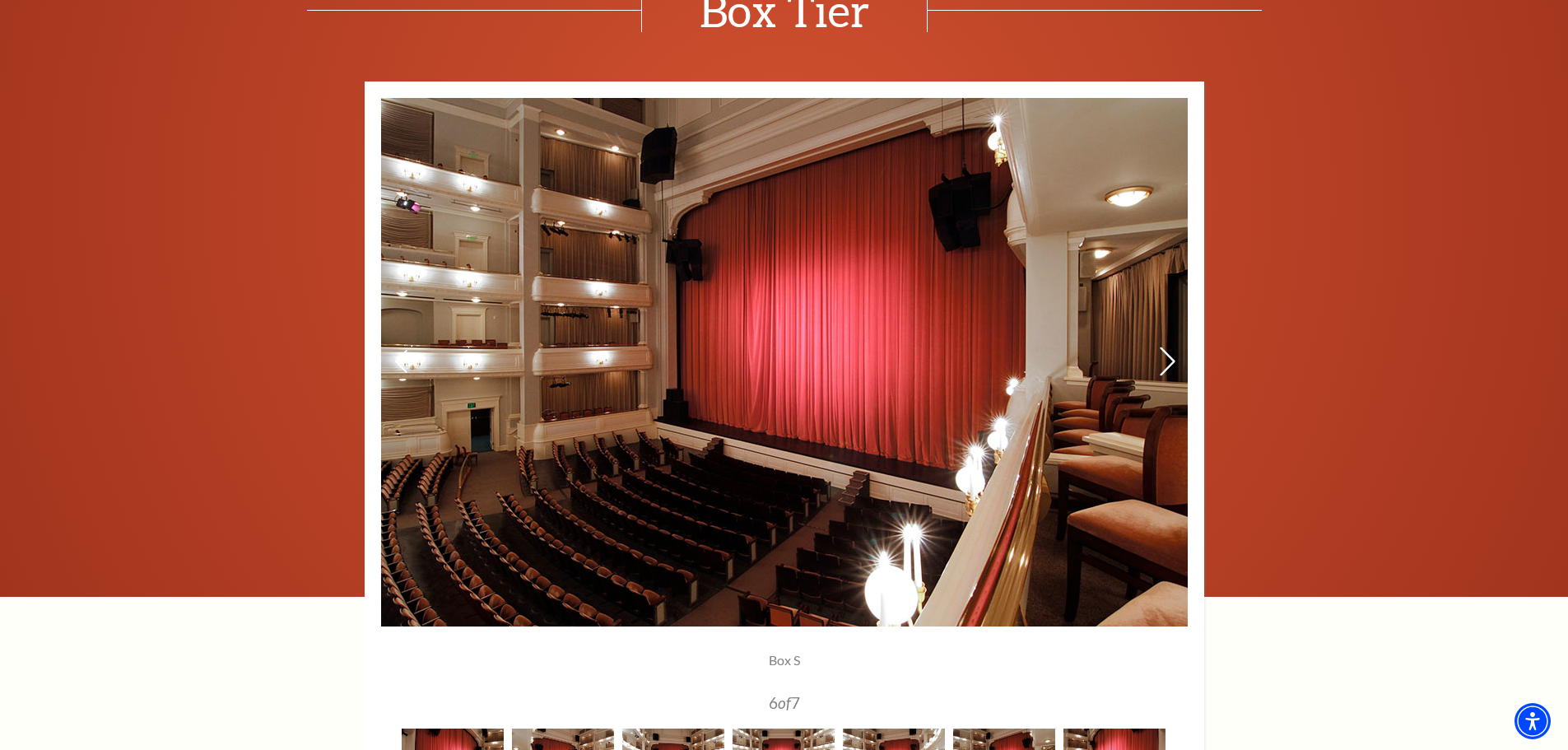
click at [1165, 366] on icon at bounding box center [1167, 361] width 17 height 29
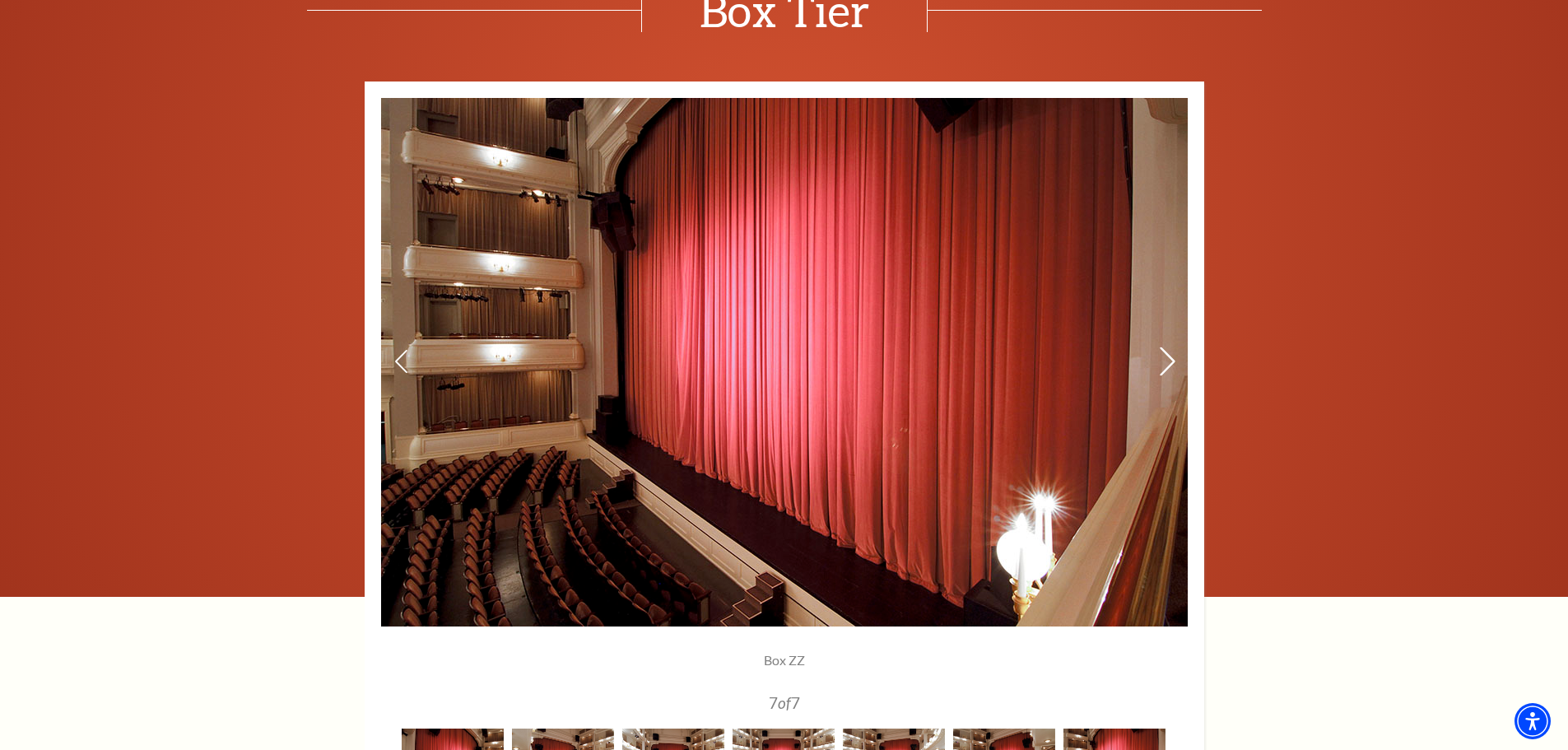
click at [1165, 366] on icon at bounding box center [1167, 361] width 17 height 29
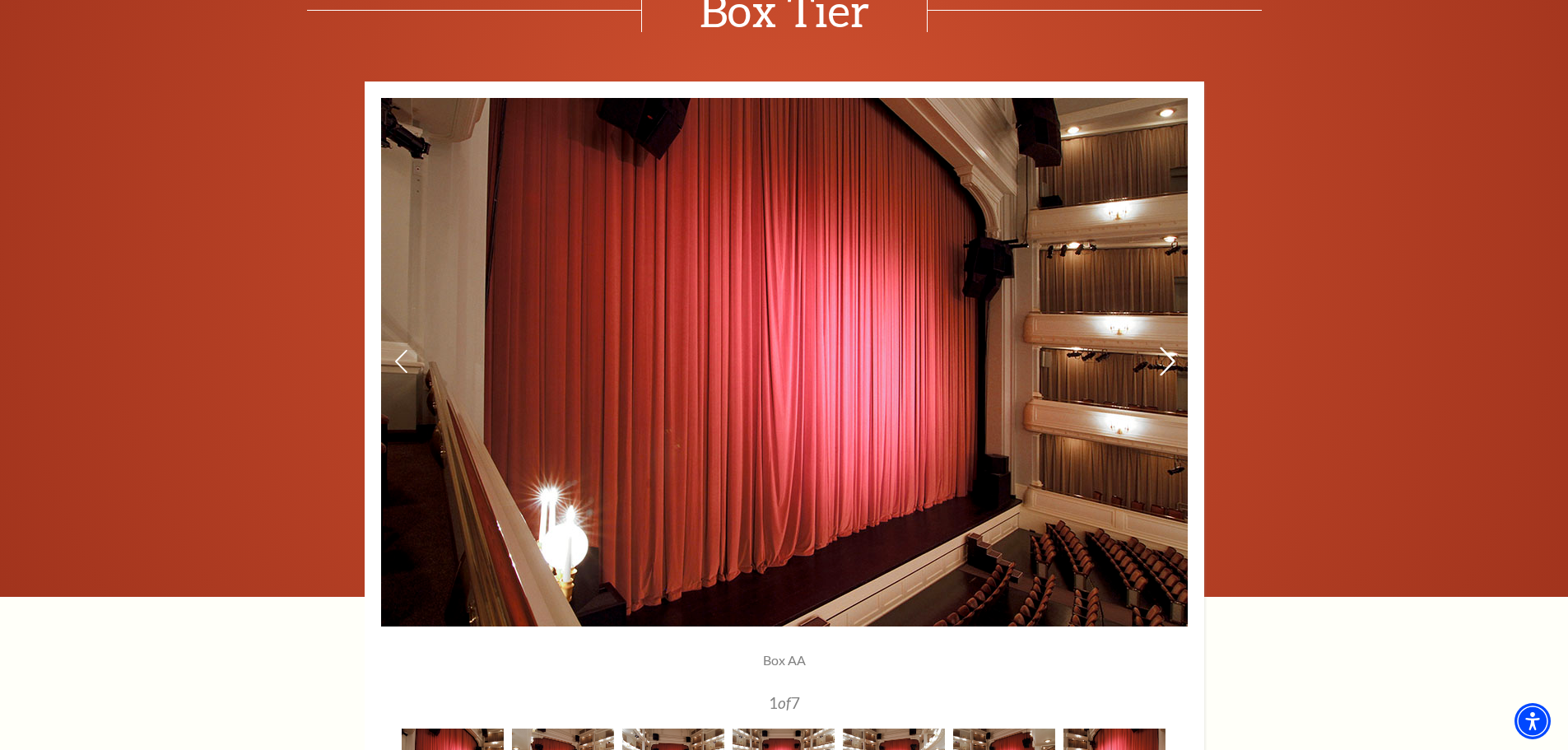
click at [1165, 366] on icon at bounding box center [1167, 361] width 17 height 29
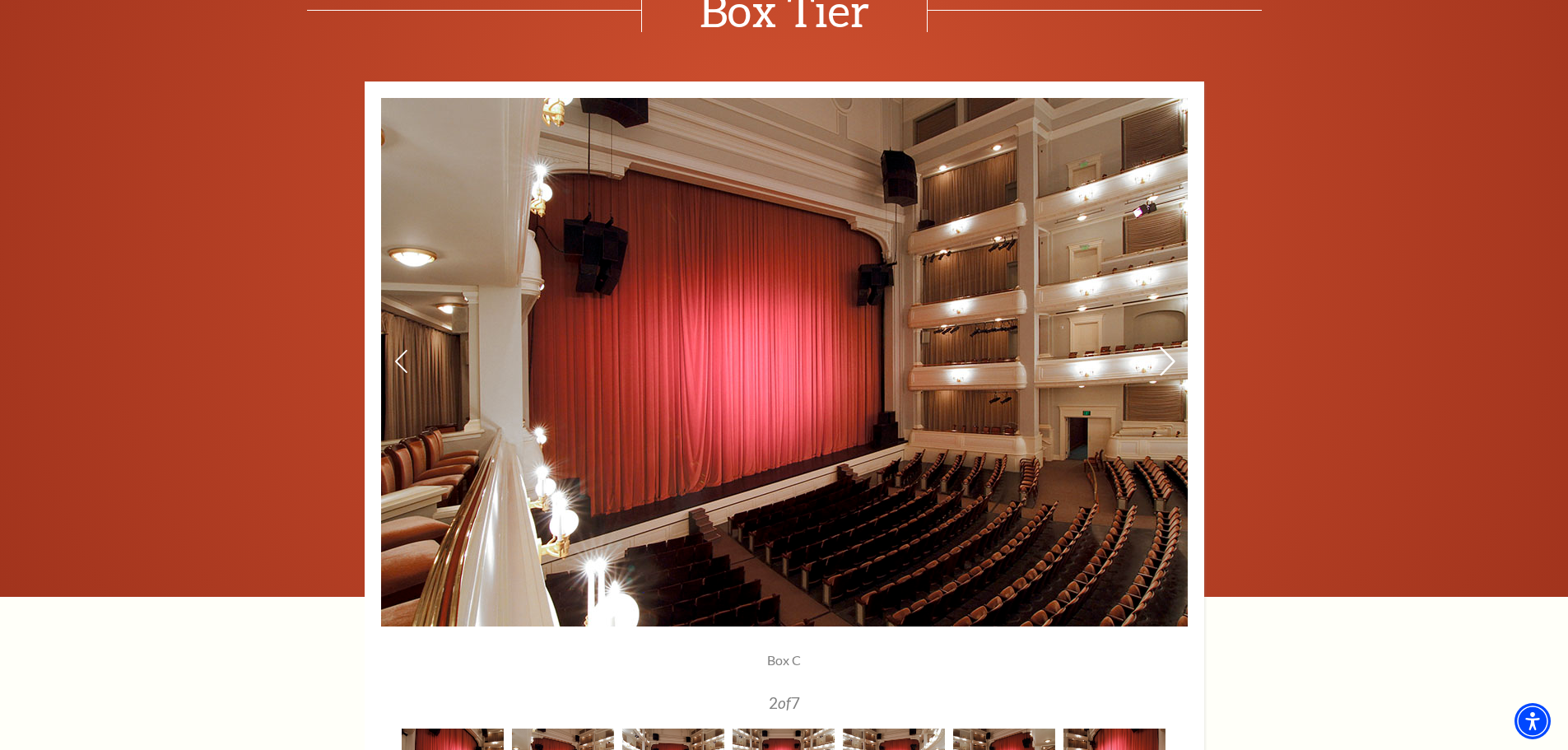
click at [1165, 366] on icon at bounding box center [1167, 361] width 17 height 29
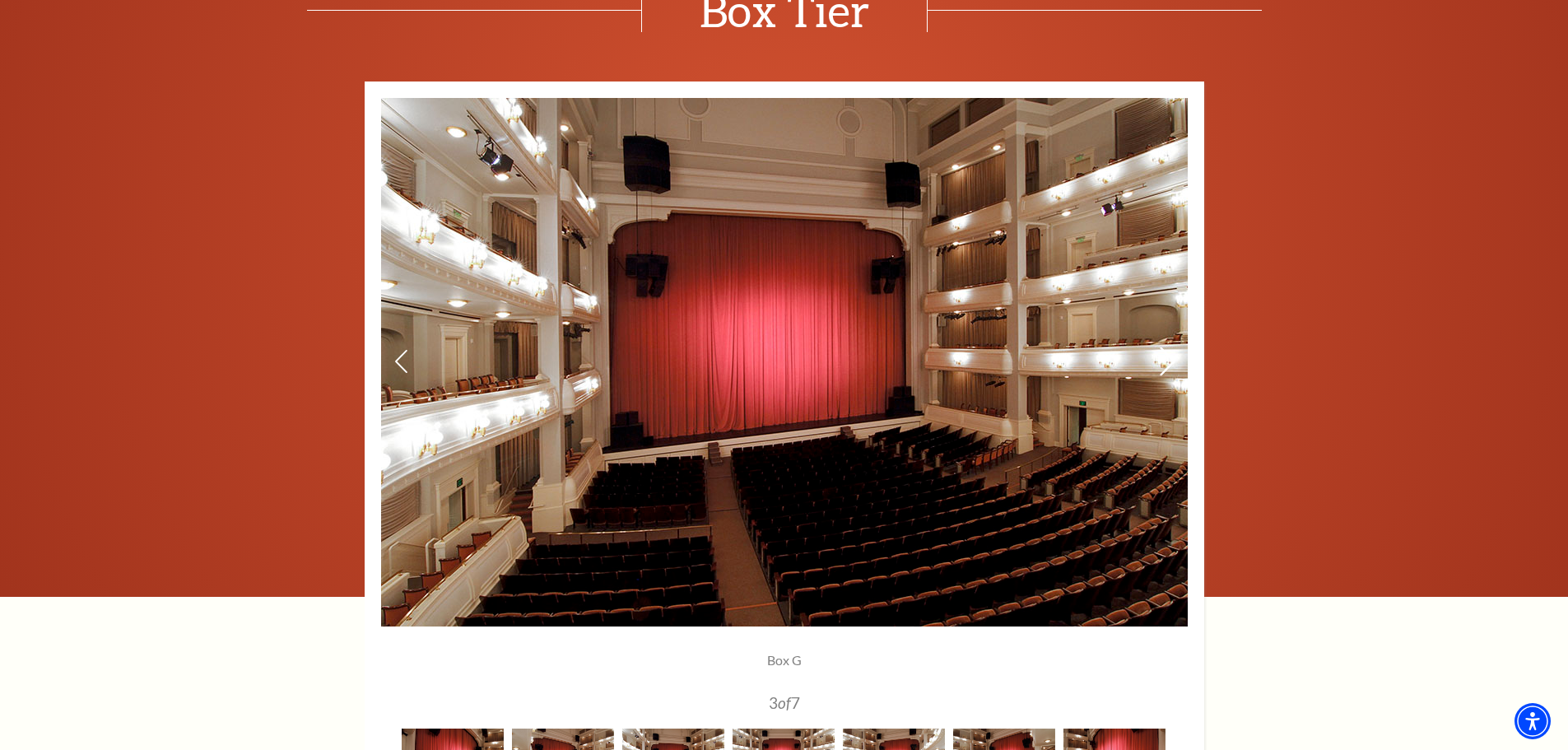
click at [1165, 366] on icon at bounding box center [1167, 361] width 17 height 29
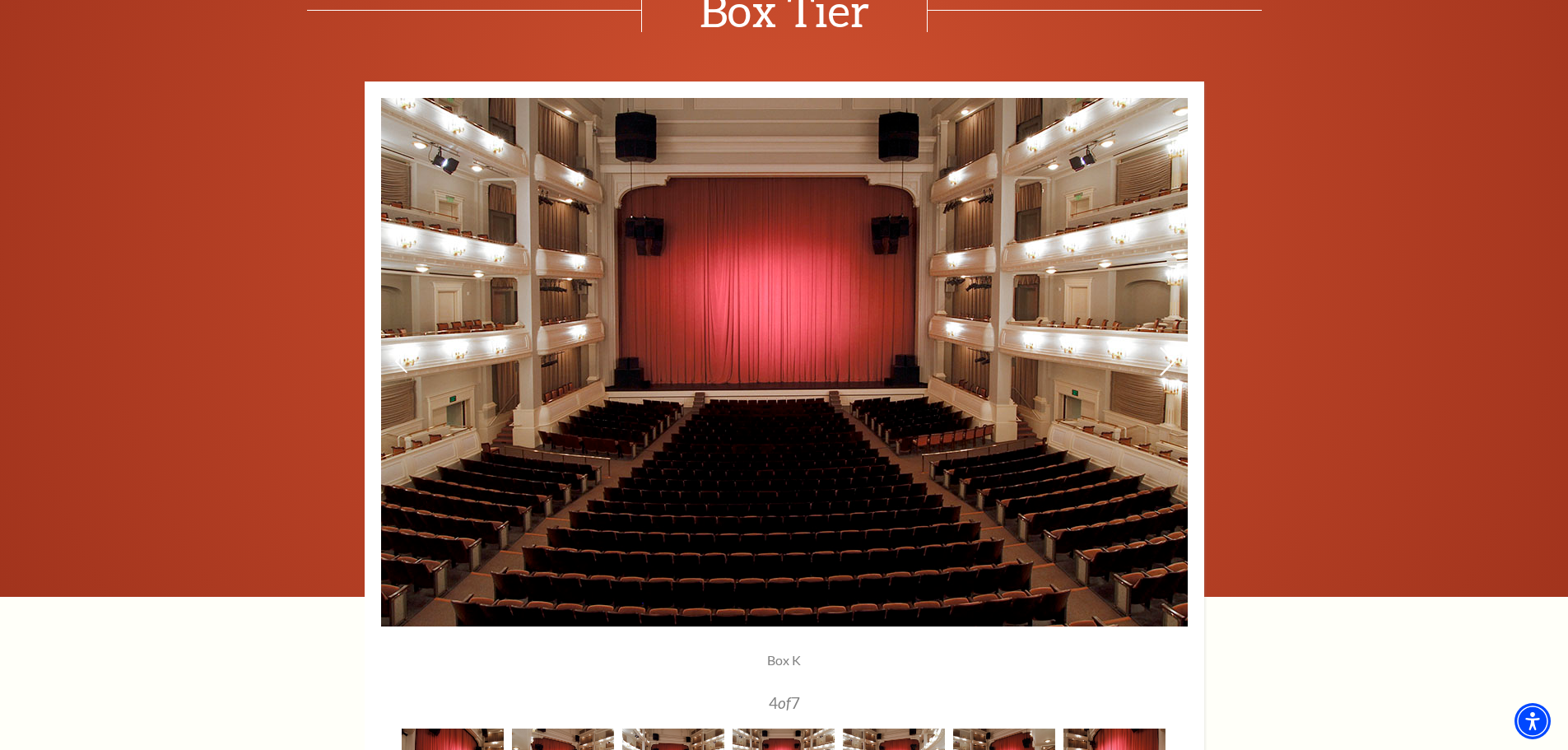
click at [1165, 366] on icon at bounding box center [1167, 361] width 17 height 29
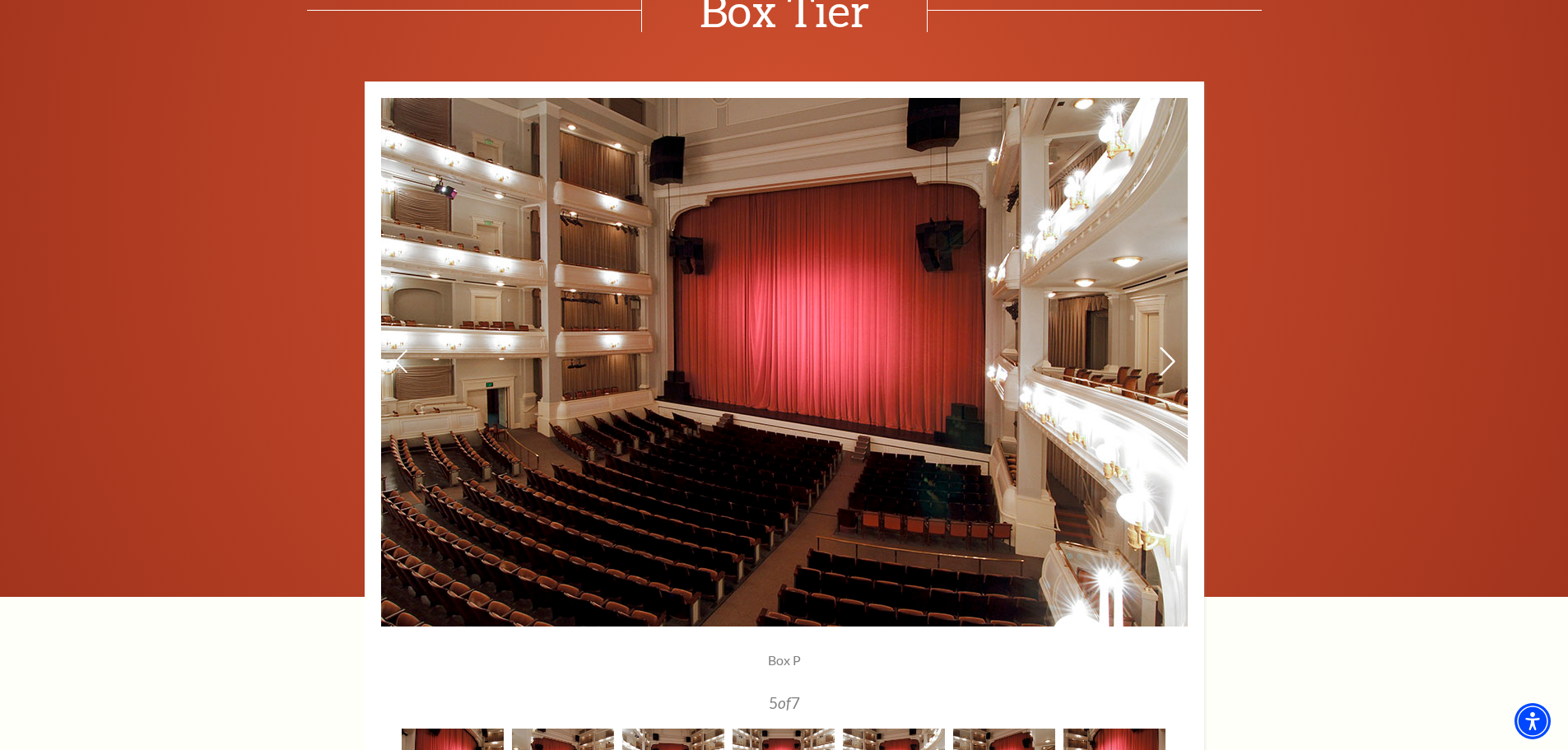
click at [1165, 366] on icon at bounding box center [1167, 361] width 17 height 29
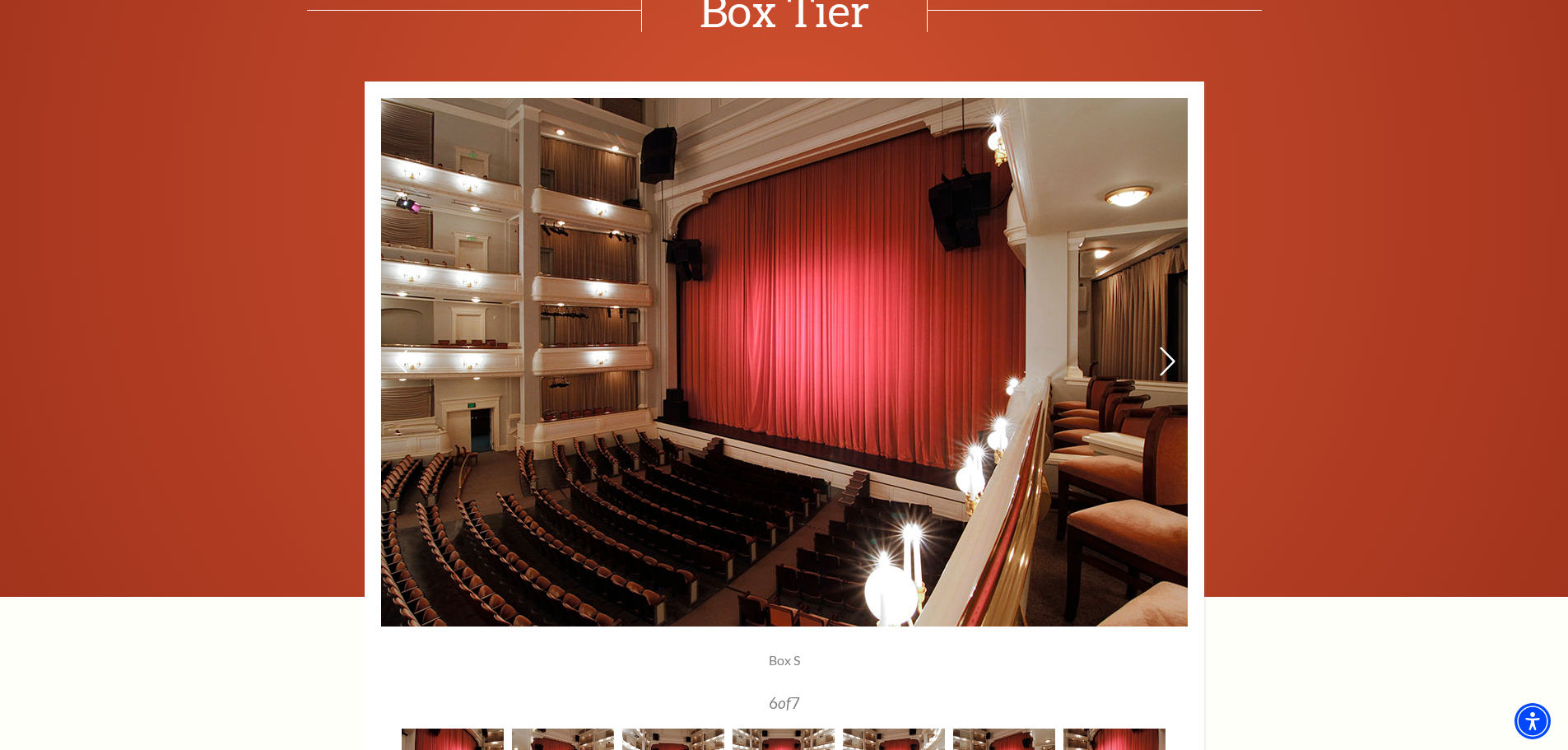
click at [1165, 366] on icon at bounding box center [1167, 361] width 17 height 29
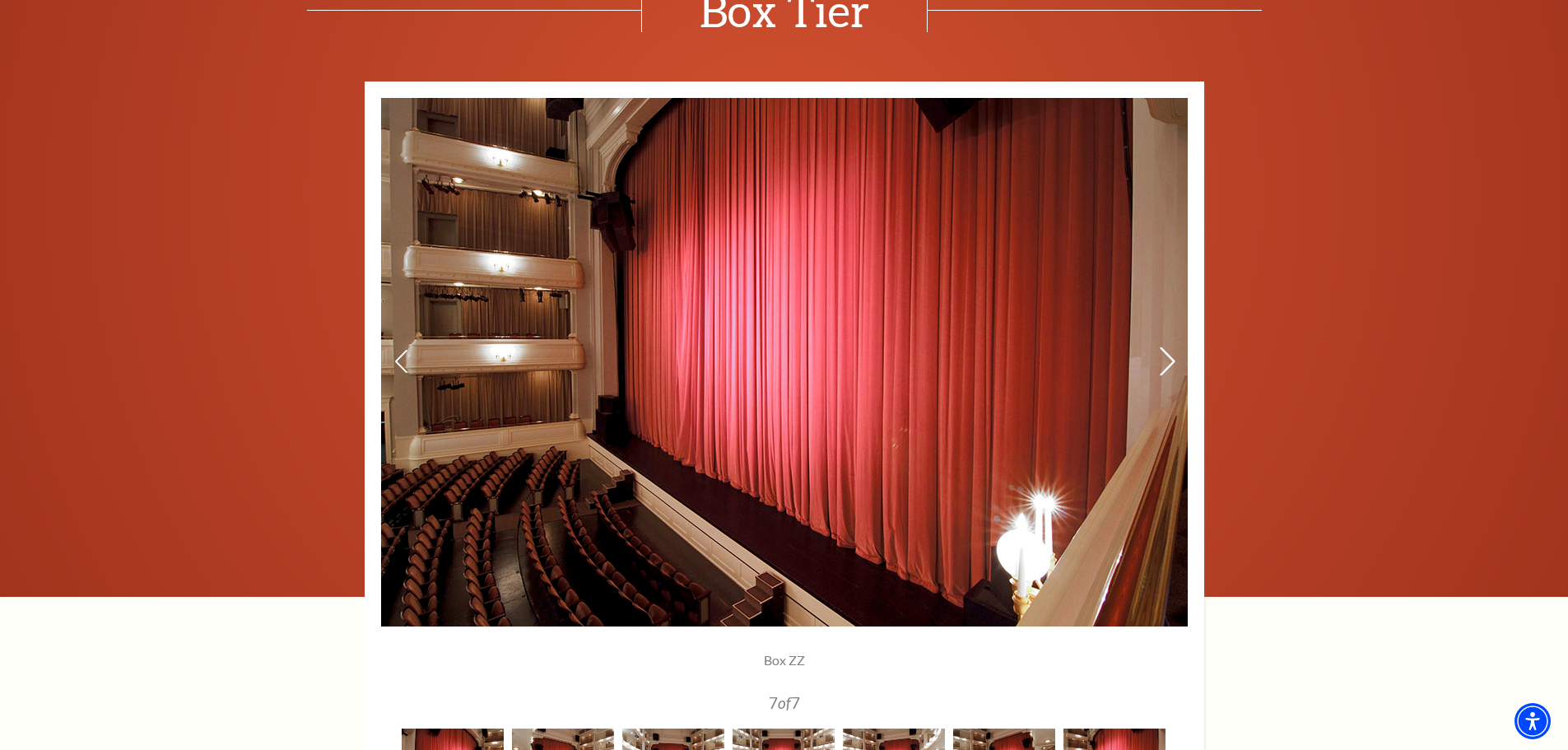
click at [1165, 366] on icon at bounding box center [1167, 361] width 17 height 29
